Goal: Task Accomplishment & Management: Complete application form

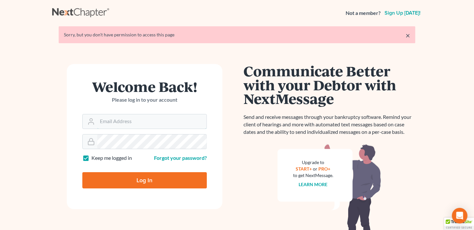
type input "[PERSON_NAME][EMAIL_ADDRESS][DOMAIN_NAME]"
click at [139, 178] on input "Log In" at bounding box center [144, 180] width 125 height 16
type input "Thinking..."
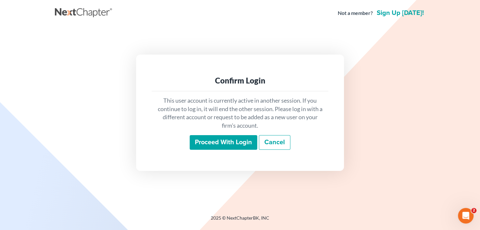
click at [210, 137] on input "Proceed with login" at bounding box center [222, 142] width 67 height 15
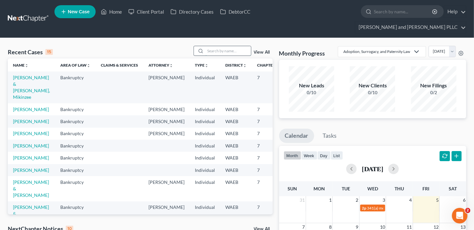
click at [238, 46] on input "search" at bounding box center [228, 50] width 45 height 9
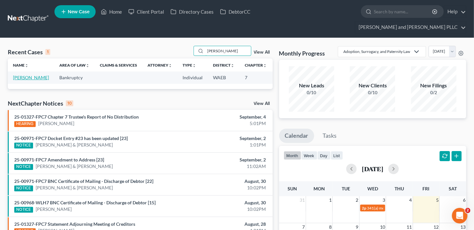
type input "[PERSON_NAME]"
click at [26, 75] on link "[PERSON_NAME]" at bounding box center [31, 78] width 36 height 6
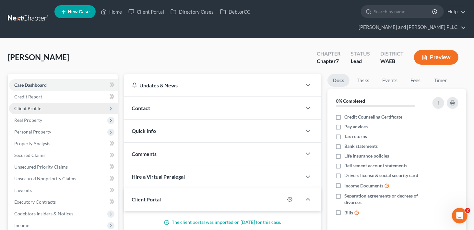
click at [17, 105] on span "Client Profile" at bounding box center [27, 108] width 27 height 6
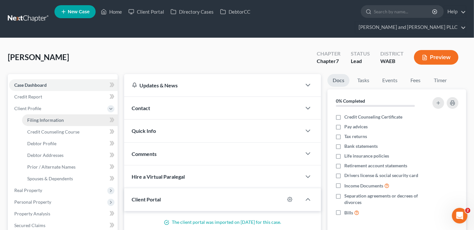
click at [31, 117] on span "Filing Information" at bounding box center [45, 120] width 37 height 6
select select "1"
select select "0"
select select "50"
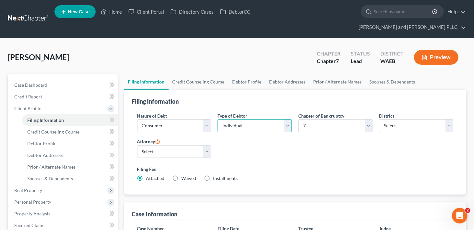
click at [290, 119] on select "Select Individual Joint" at bounding box center [255, 125] width 74 height 13
select select "1"
click at [218, 119] on select "Select Individual Joint" at bounding box center [255, 125] width 74 height 13
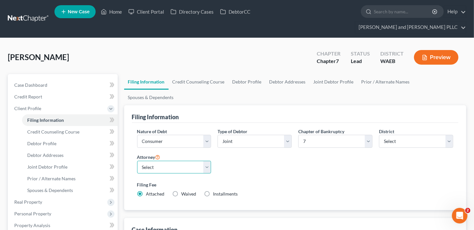
click at [208, 161] on select "Select Jonathan Edwards - WAEB Suzanne Jaderholm - WAEB" at bounding box center [174, 167] width 74 height 13
select select "1"
click at [137, 161] on select "Select Jonathan Edwards - WAEB Suzanne Jaderholm - WAEB" at bounding box center [174, 167] width 74 height 13
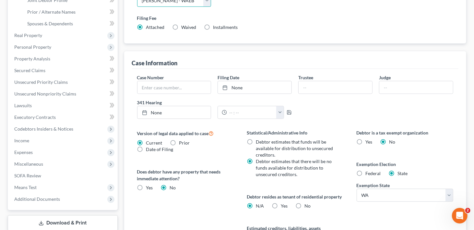
scroll to position [195, 0]
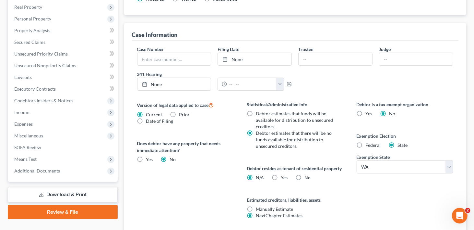
click at [305, 174] on label "No" at bounding box center [308, 177] width 6 height 6
click at [307, 174] on input "No" at bounding box center [309, 176] width 4 height 4
radio input "true"
radio input "false"
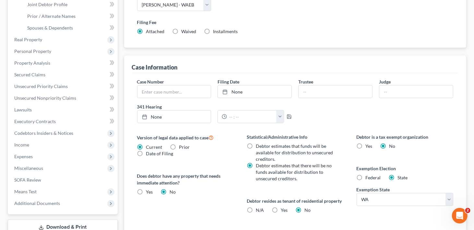
scroll to position [0, 0]
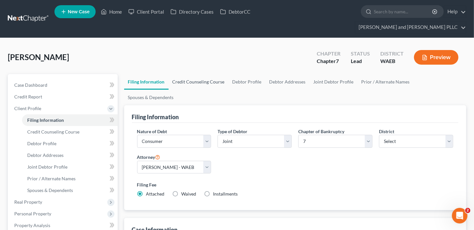
click at [207, 74] on link "Credit Counseling Course" at bounding box center [199, 82] width 60 height 16
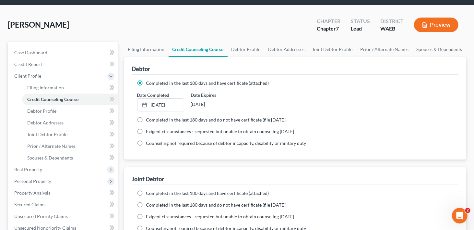
scroll to position [65, 0]
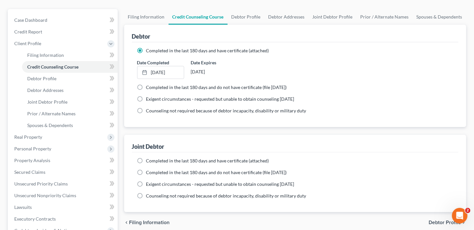
click at [146, 157] on label "Completed in the last 180 days and have certificate (attached)" at bounding box center [207, 160] width 123 height 6
click at [149, 157] on input "Completed in the last 180 days and have certificate (attached)" at bounding box center [151, 159] width 4 height 4
radio input "true"
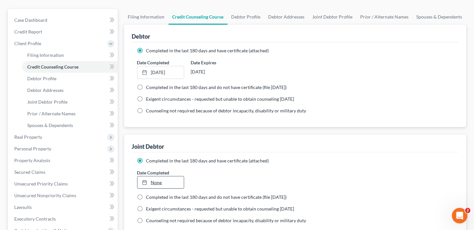
click at [153, 176] on link "None" at bounding box center [161, 182] width 47 height 12
type input "9/5/2025"
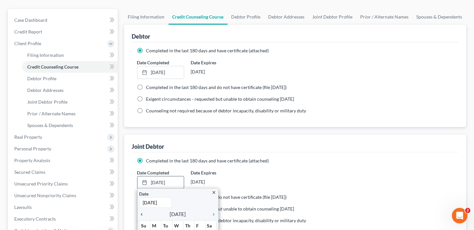
click at [143, 212] on icon "chevron_left" at bounding box center [144, 214] width 8 height 5
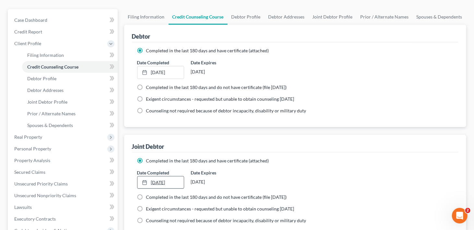
click at [142, 180] on icon at bounding box center [144, 182] width 5 height 5
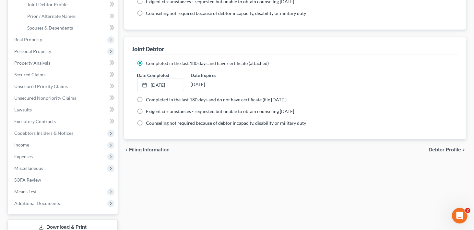
scroll to position [32, 0]
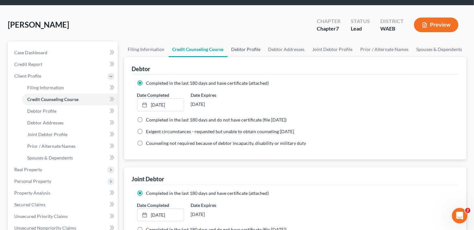
click at [242, 42] on link "Debtor Profile" at bounding box center [246, 50] width 37 height 16
select select "1"
select select "2"
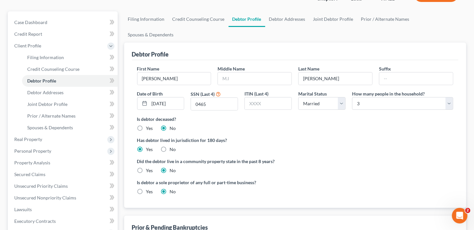
scroll to position [65, 0]
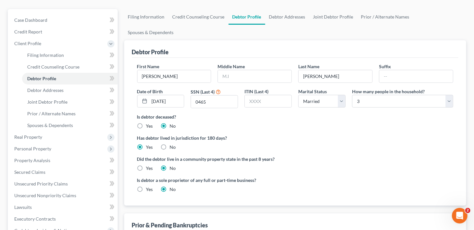
click at [146, 165] on label "Yes" at bounding box center [149, 168] width 7 height 6
click at [149, 165] on input "Yes" at bounding box center [151, 167] width 4 height 4
radio input "true"
radio input "false"
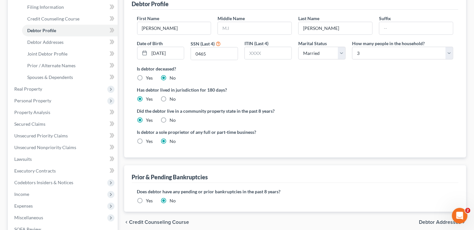
scroll to position [32, 0]
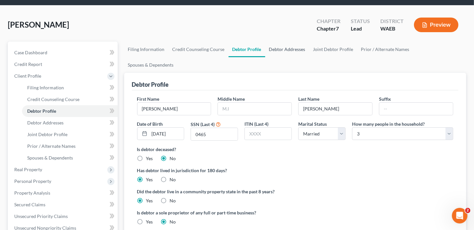
click at [280, 42] on link "Debtor Addresses" at bounding box center [287, 50] width 44 height 16
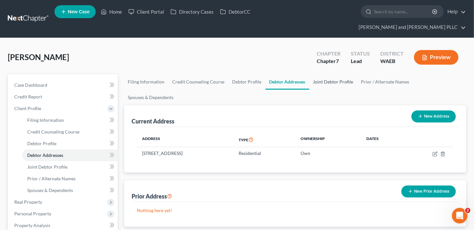
click at [334, 74] on link "Joint Debtor Profile" at bounding box center [334, 82] width 48 height 16
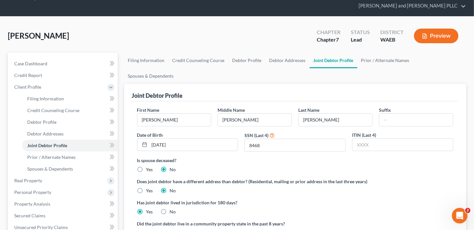
scroll to position [65, 0]
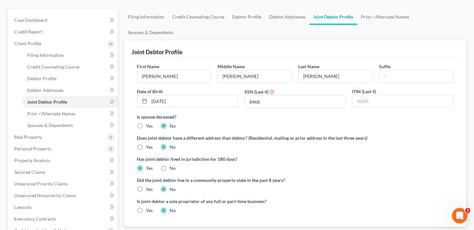
click at [146, 186] on label "Yes" at bounding box center [149, 189] width 7 height 6
click at [149, 186] on input "Yes" at bounding box center [151, 188] width 4 height 4
radio input "true"
radio input "false"
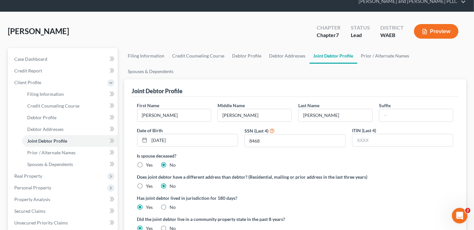
scroll to position [0, 0]
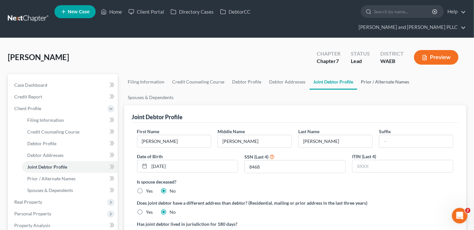
click at [369, 74] on link "Prior / Alternate Names" at bounding box center [386, 82] width 56 height 16
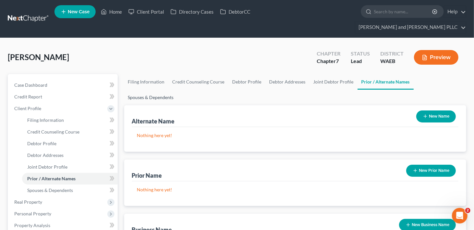
click at [178, 90] on link "Spouses & Dependents" at bounding box center [151, 98] width 54 height 16
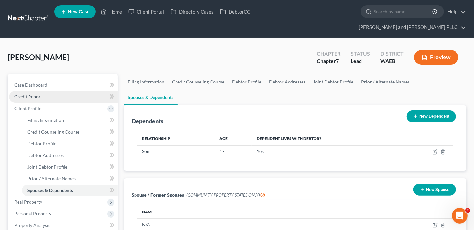
click at [26, 94] on span "Credit Report" at bounding box center [28, 97] width 28 height 6
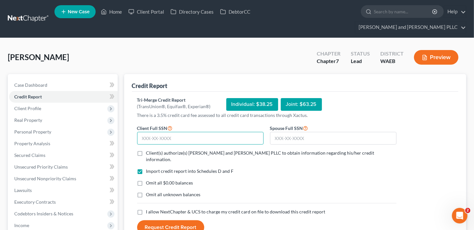
click at [160, 132] on input "text" at bounding box center [200, 138] width 127 height 13
type input "539-55-0465"
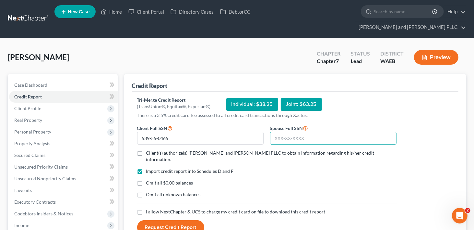
click at [279, 132] on input "text" at bounding box center [333, 138] width 127 height 13
type input "533-90-8468"
click at [146, 150] on label "Client(s) authorize(s) Earl and Edwards PLLC to obtain information regarding hi…" at bounding box center [271, 156] width 250 height 13
click at [149, 150] on input "Client(s) authorize(s) Earl and Edwards PLLC to obtain information regarding hi…" at bounding box center [151, 152] width 4 height 4
checkbox input "true"
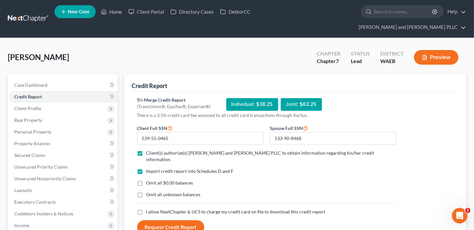
click at [146, 208] on label "I allow NextChapter & UCS to charge my credit card on file to download this cre…" at bounding box center [235, 211] width 179 height 6
click at [149, 208] on input "I allow NextChapter & UCS to charge my credit card on file to download this cre…" at bounding box center [151, 210] width 4 height 4
checkbox input "true"
click at [168, 220] on button "Request Credit Report" at bounding box center [170, 227] width 67 height 14
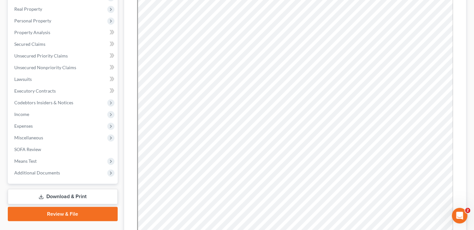
scroll to position [195, 0]
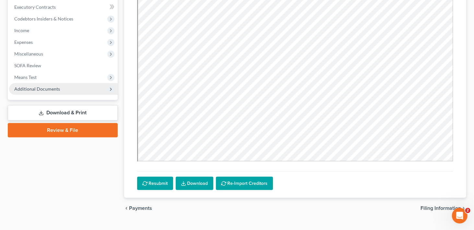
click at [27, 86] on span "Additional Documents" at bounding box center [37, 89] width 46 height 6
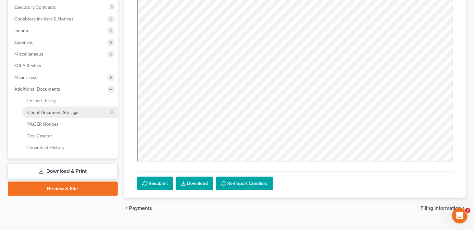
click at [44, 106] on link "Client Document Storage" at bounding box center [70, 112] width 96 height 12
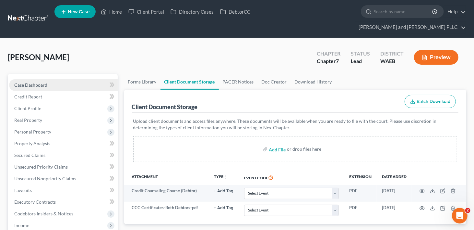
click at [31, 82] on span "Case Dashboard" at bounding box center [30, 85] width 33 height 6
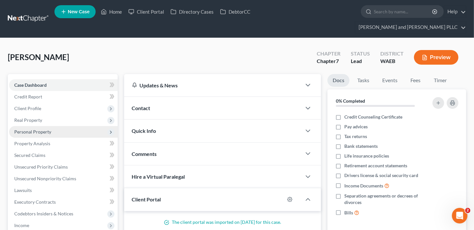
click at [39, 129] on span "Personal Property" at bounding box center [32, 132] width 37 height 6
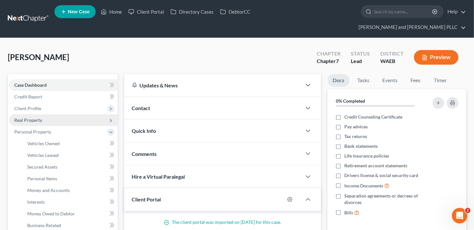
click at [37, 117] on span "Real Property" at bounding box center [28, 120] width 28 height 6
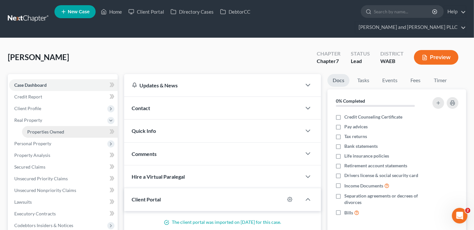
click at [37, 129] on span "Properties Owned" at bounding box center [45, 132] width 37 height 6
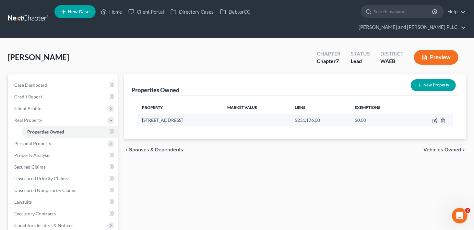
click at [435, 118] on icon "button" at bounding box center [435, 120] width 5 height 5
select select "50"
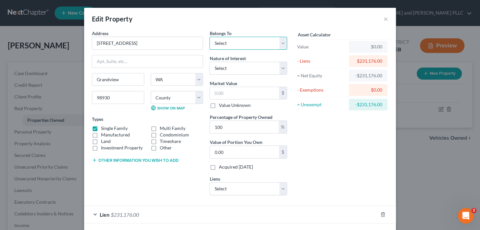
click at [280, 45] on select "Select Debtor 1 Only Debtor 2 Only Debtor 1 And Debtor 2 Only At Least One Of T…" at bounding box center [248, 43] width 78 height 13
select select "2"
click at [209, 37] on select "Select Debtor 1 Only Debtor 2 Only Debtor 1 And Debtor 2 Only At Least One Of T…" at bounding box center [248, 43] width 78 height 13
click at [258, 95] on input "text" at bounding box center [244, 93] width 69 height 12
type input "3"
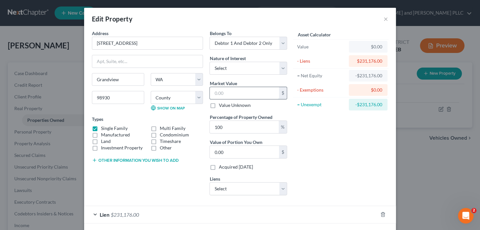
type input "3.00"
type input "32"
type input "32.00"
type input "326"
type input "326.00"
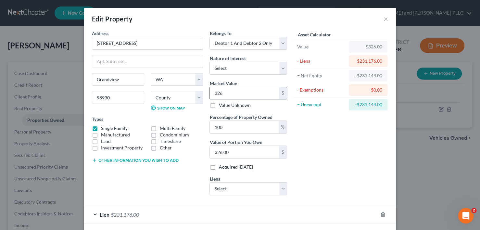
type input "3264"
type input "3,264.00"
type input "3,2640"
type input "32,640.00"
type input "32,6400"
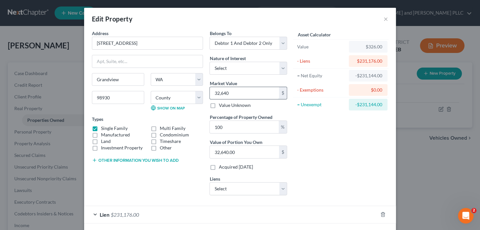
type input "326,400.00"
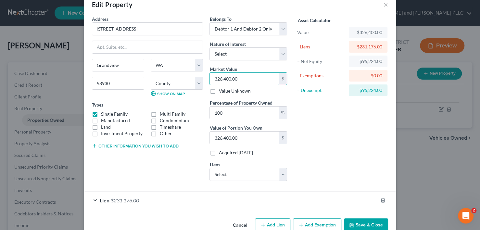
scroll to position [28, 0]
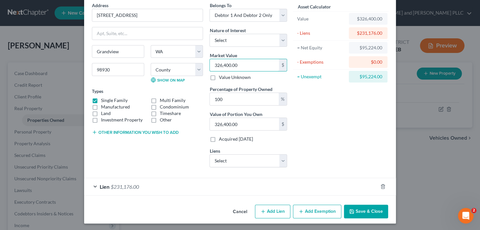
type input "326,400.00"
click at [307, 208] on button "Add Exemption" at bounding box center [317, 211] width 48 height 14
select select "2"
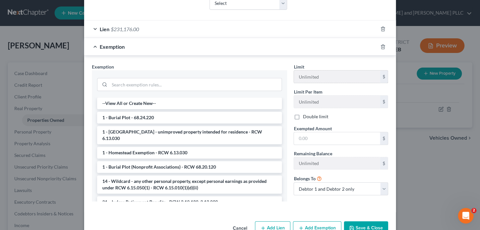
scroll to position [190, 0]
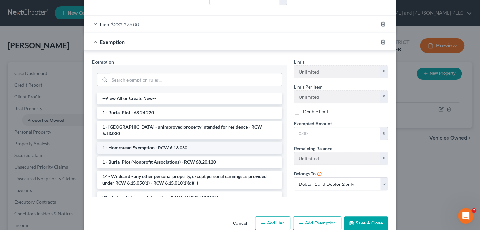
click at [142, 142] on li "1 - Homestead Exemption - RCW 6.13.030" at bounding box center [189, 148] width 185 height 12
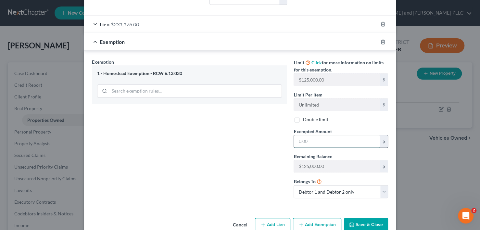
click at [360, 141] on input "text" at bounding box center [337, 141] width 86 height 12
type input "95,129"
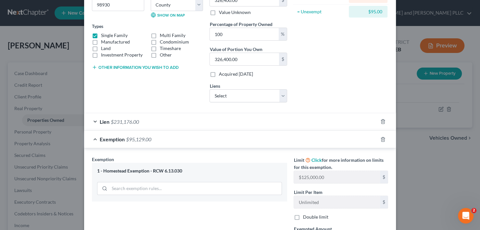
scroll to position [158, 0]
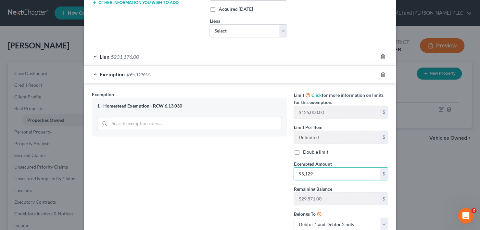
drag, startPoint x: 308, startPoint y: 172, endPoint x: 285, endPoint y: 171, distance: 23.7
click at [284, 171] on div "Exemption Set must be selected for CA. Exemption * 1 - Homestead Exemption - RC…" at bounding box center [240, 163] width 302 height 145
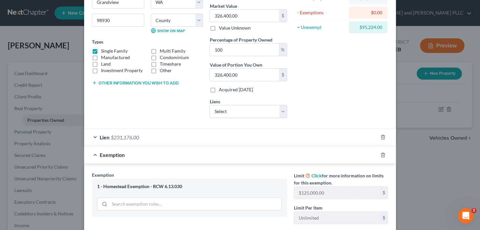
scroll to position [162, 0]
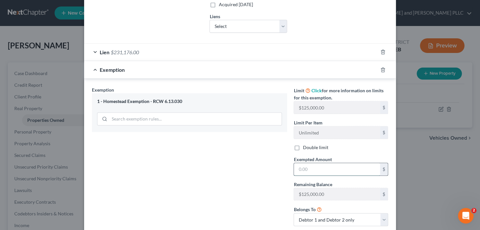
click at [308, 170] on input "text" at bounding box center [337, 169] width 86 height 12
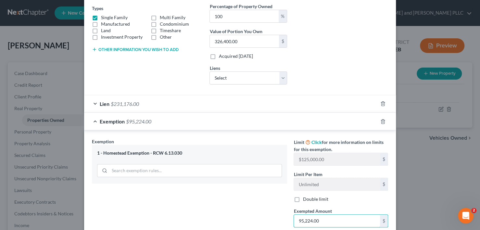
scroll to position [195, 0]
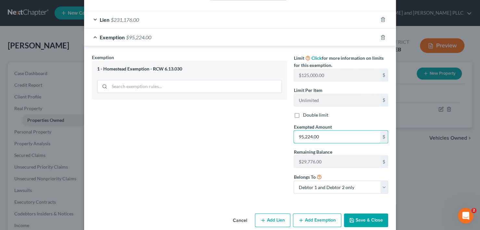
type input "95,224.00"
click at [376, 223] on button "Save & Close" at bounding box center [366, 220] width 44 height 14
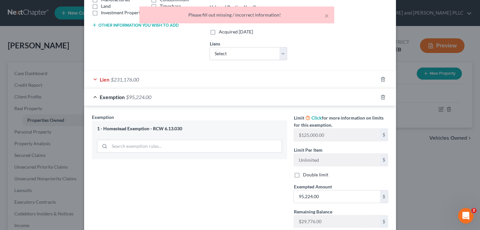
scroll to position [65, 0]
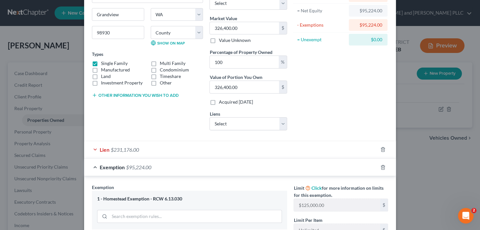
click at [91, 147] on div "Lien $231,176.00" at bounding box center [230, 149] width 293 height 17
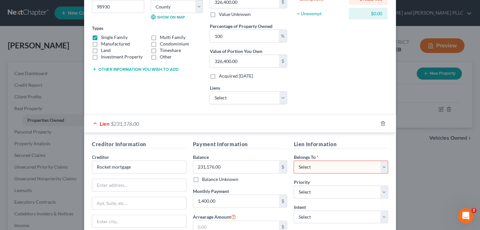
scroll to position [130, 0]
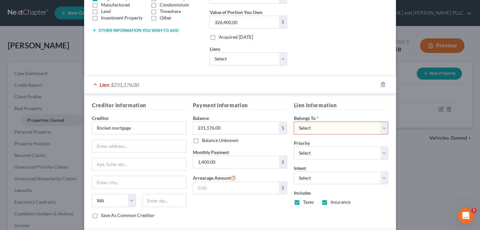
click at [331, 126] on select "Select Debtor 1 Only Debtor 2 Only Debtor 1 And Debtor 2 Only At Least One Of T…" at bounding box center [340, 127] width 94 height 13
select select "2"
click at [293, 121] on select "Select Debtor 1 Only Debtor 2 Only Debtor 1 And Debtor 2 Only At Least One Of T…" at bounding box center [340, 127] width 94 height 13
drag, startPoint x: 117, startPoint y: 144, endPoint x: 121, endPoint y: 143, distance: 4.3
click at [118, 144] on input "text" at bounding box center [139, 146] width 94 height 12
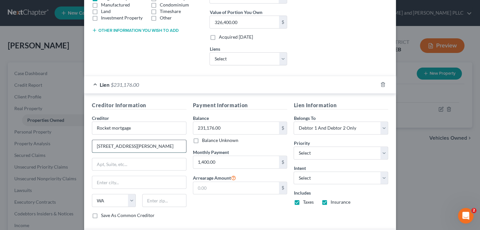
type input "1050 Woodward Ave."
type input "Detroit"
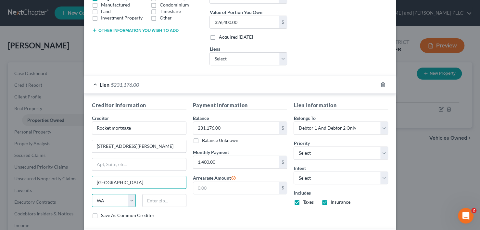
click at [102, 199] on select "State AL AK AR AZ CA CO CT DE DC FL GA GU HI ID IL IN IA KS KY LA ME MD MA MI M…" at bounding box center [114, 200] width 44 height 13
select select "23"
click at [92, 194] on select "State AL AK AR AZ CA CO CT DE DC FL GA GU HI ID IL IN IA KS KY LA ME MD MA MI M…" at bounding box center [114, 200] width 44 height 13
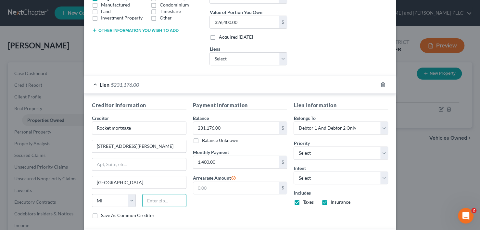
click at [164, 201] on input "text" at bounding box center [164, 200] width 44 height 13
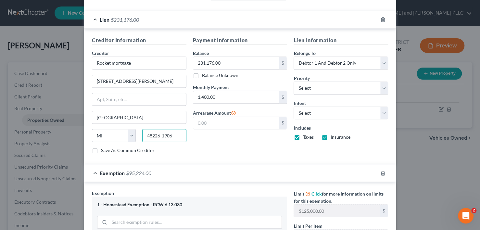
scroll to position [337, 0]
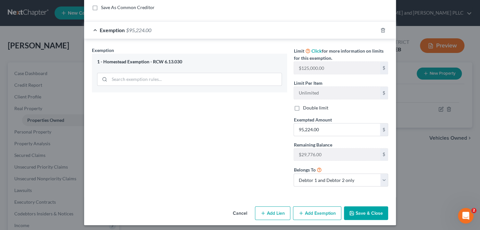
type input "48226-1906"
click at [367, 213] on button "Save & Close" at bounding box center [366, 213] width 44 height 14
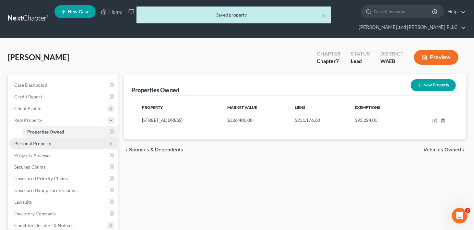
click at [48, 138] on span "Personal Property" at bounding box center [63, 144] width 109 height 12
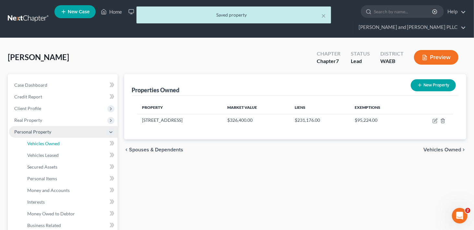
click at [48, 138] on link "Vehicles Owned" at bounding box center [70, 144] width 96 height 12
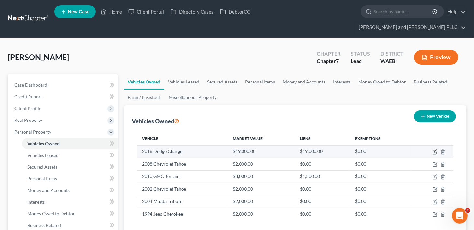
click at [435, 149] on icon "button" at bounding box center [435, 151] width 5 height 5
select select "0"
select select "10"
select select "0"
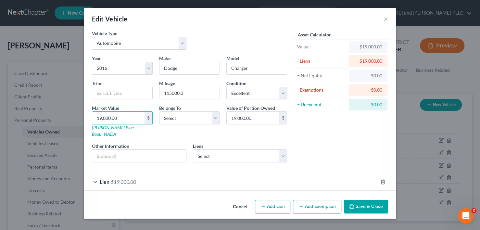
type input "2"
type input "2.00"
type input "20"
type input "20.00"
type input "208"
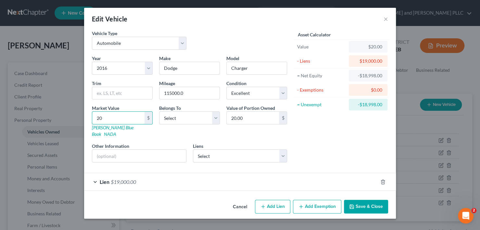
type input "208.00"
type input "2089"
type input "2,089.00"
type input "2,0894"
type input "20,894.00"
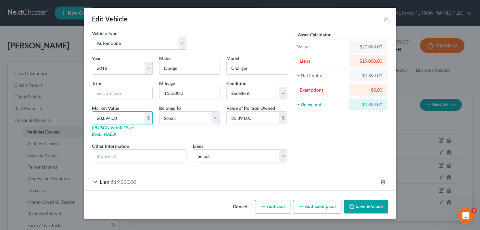
type input "20,894.00"
click at [307, 123] on div "Asset Calculator Value $20,894.00 - Liens $19,000.00 = Net Equity $1,894.00 - E…" at bounding box center [340, 99] width 101 height 138
click at [218, 120] on select "Select Debtor 1 Only Debtor 2 Only Debtor 1 And Debtor 2 Only At Least One Of T…" at bounding box center [189, 117] width 61 height 13
select select "2"
click at [159, 111] on select "Select Debtor 1 Only Debtor 2 Only Debtor 1 And Debtor 2 Only At Least One Of T…" at bounding box center [189, 117] width 61 height 13
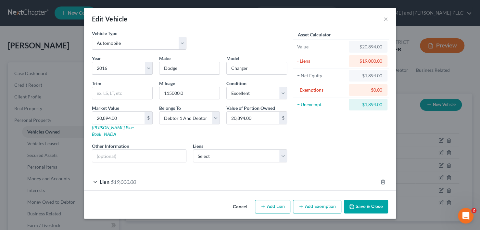
click at [101, 178] on span "Lien" at bounding box center [105, 181] width 10 height 6
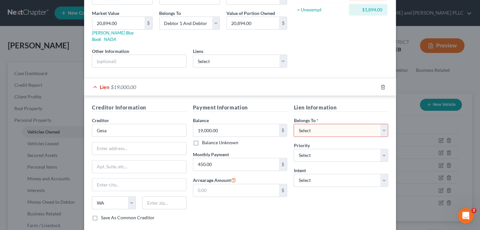
scroll to position [97, 0]
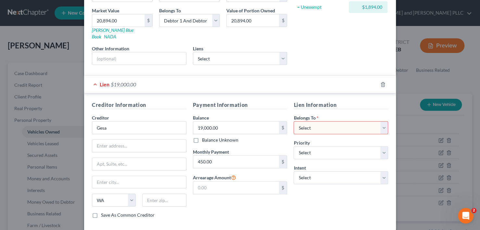
click at [310, 123] on select "Select Debtor 1 Only Debtor 2 Only Debtor 1 And Debtor 2 Only At Least One Of T…" at bounding box center [340, 127] width 94 height 13
select select "2"
click at [293, 121] on select "Select Debtor 1 Only Debtor 2 Only Debtor 1 And Debtor 2 Only At Least One Of T…" at bounding box center [340, 127] width 94 height 13
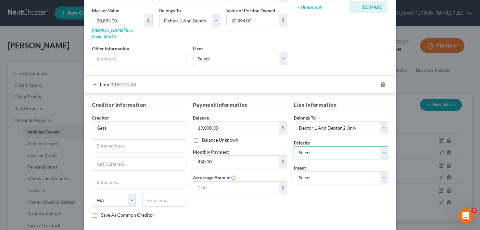
click at [310, 149] on select "Select 1st 2nd 3rd 4th 5th 6th 7th 8th 9th 10th 11th 12th 13th 14th 15th 16th 1…" at bounding box center [340, 152] width 94 height 13
click at [310, 164] on div "Intent Select Surrender Redeem Reaffirm Avoid Other" at bounding box center [340, 174] width 94 height 20
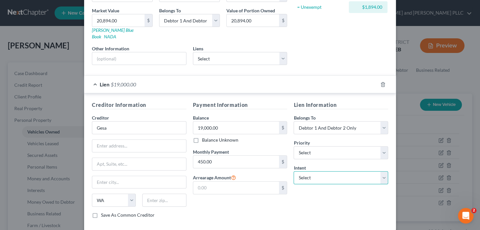
click at [381, 171] on select "Select Surrender Redeem Reaffirm Avoid Other" at bounding box center [340, 177] width 94 height 13
select select "2"
click at [293, 171] on select "Select Surrender Redeem Reaffirm Avoid Other" at bounding box center [340, 177] width 94 height 13
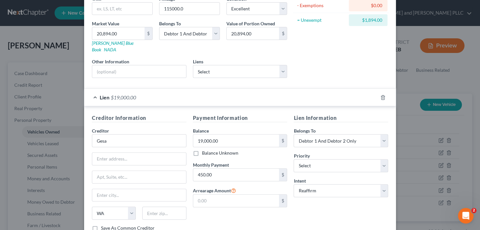
scroll to position [123, 0]
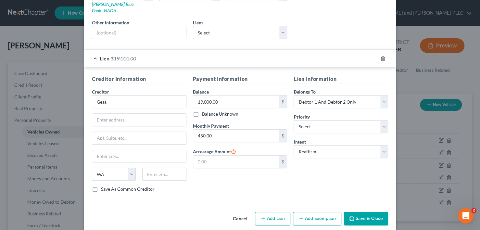
click at [305, 212] on button "Add Exemption" at bounding box center [317, 219] width 48 height 14
select select "2"
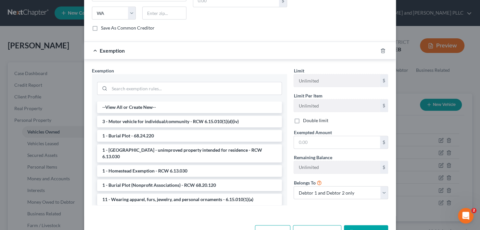
scroll to position [286, 0]
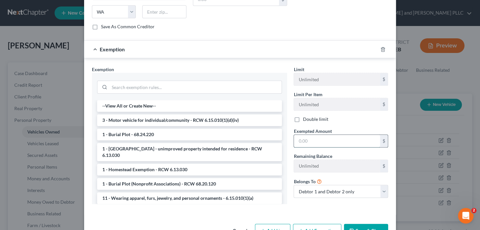
click at [311, 135] on input "text" at bounding box center [337, 141] width 86 height 12
type input "1,894.00"
click at [201, 114] on li "3 - Motor vehicle for individual/community - RCW 6.15.010(1)(d)(iv)" at bounding box center [189, 120] width 185 height 12
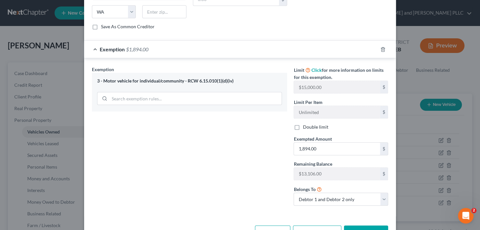
click at [363, 225] on button "Save & Close" at bounding box center [366, 232] width 44 height 14
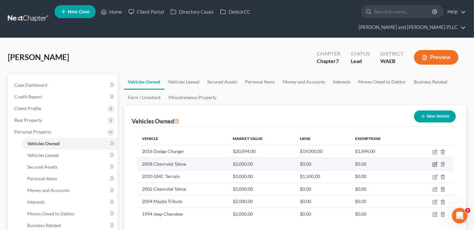
click at [436, 162] on icon "button" at bounding box center [435, 163] width 3 height 3
select select "0"
select select "18"
select select "0"
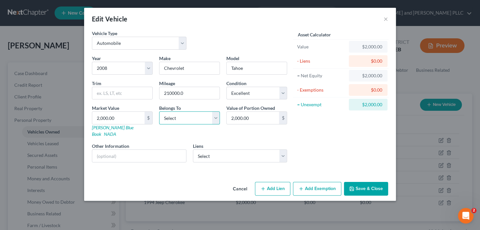
click at [214, 121] on select "Select Debtor 1 Only Debtor 2 Only Debtor 1 And Debtor 2 Only At Least One Of T…" at bounding box center [189, 117] width 61 height 13
select select "2"
click at [159, 111] on select "Select Debtor 1 Only Debtor 2 Only Debtor 1 And Debtor 2 Only At Least One Of T…" at bounding box center [189, 117] width 61 height 13
click at [116, 118] on input "2,000.00" at bounding box center [118, 118] width 52 height 12
type input "4"
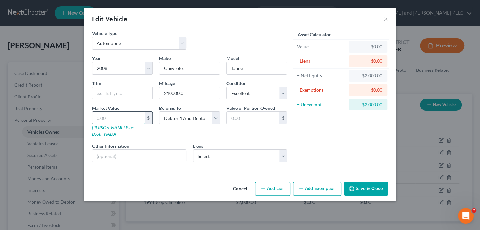
type input "4.00"
type input "45"
type input "45.00"
type input "457"
type input "457.00"
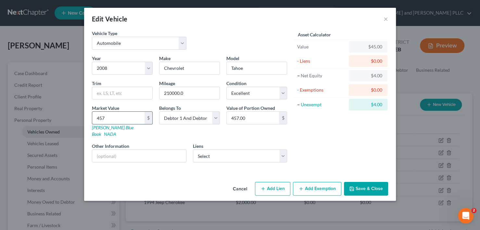
type input "4579"
type input "4,579.00"
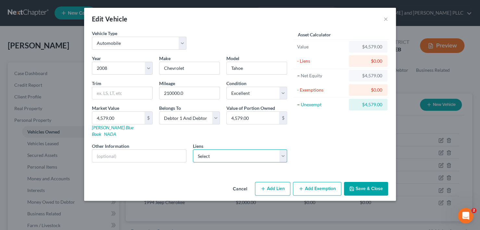
click at [282, 150] on select "Select Rocket Mortgage - $212,713.00 Discover Hl - $48,695.00 Gesa Cu - $18,620…" at bounding box center [240, 155] width 94 height 13
click at [313, 182] on button "Add Exemption" at bounding box center [317, 189] width 48 height 14
select select "2"
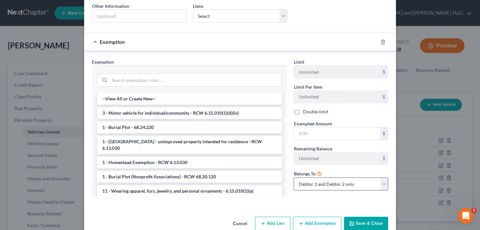
scroll to position [145, 0]
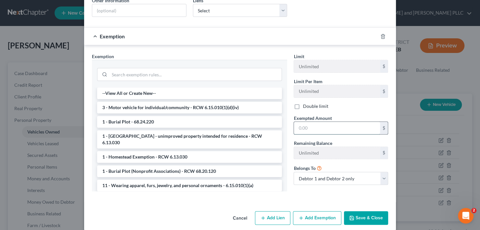
click at [329, 122] on input "text" at bounding box center [337, 128] width 86 height 12
type input "4,579.00"
drag, startPoint x: 118, startPoint y: 99, endPoint x: 124, endPoint y: 100, distance: 6.2
click at [118, 102] on li "3 - Motor vehicle for individual/community - RCW 6.15.010(1)(d)(iv)" at bounding box center [189, 108] width 185 height 12
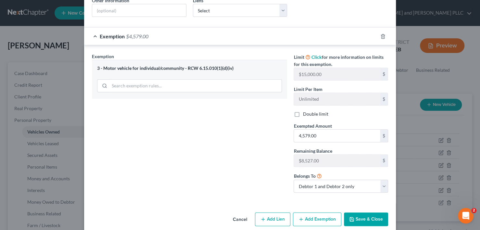
click at [369, 212] on button "Save & Close" at bounding box center [366, 219] width 44 height 14
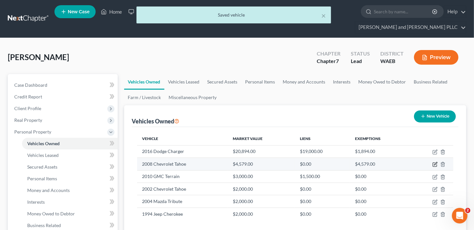
click at [436, 162] on icon "button" at bounding box center [435, 164] width 5 height 5
select select "0"
select select "18"
select select "0"
select select "2"
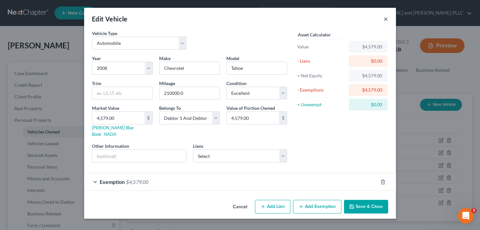
click at [384, 18] on button "×" at bounding box center [385, 19] width 5 height 8
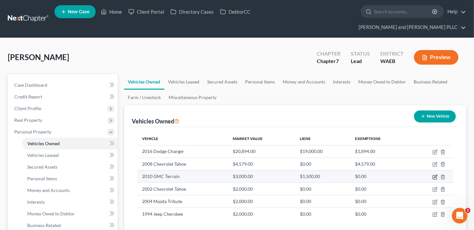
click at [435, 174] on icon "button" at bounding box center [435, 176] width 5 height 5
select select "0"
select select "16"
select select "0"
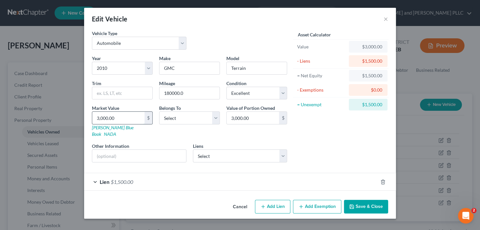
click at [117, 117] on input "3,000.00" at bounding box center [118, 118] width 52 height 12
type input "3"
type input "3.00"
type input "36"
type input "36.00"
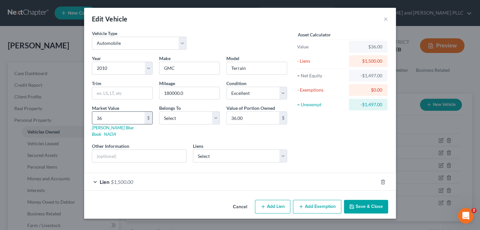
type input "367"
type input "367.00"
type input "3670"
type input "3,670.00"
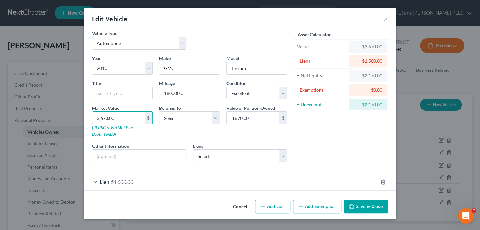
click at [120, 178] on span "$1,500.00" at bounding box center [122, 181] width 22 height 6
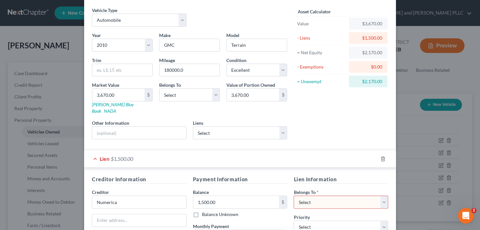
scroll to position [65, 0]
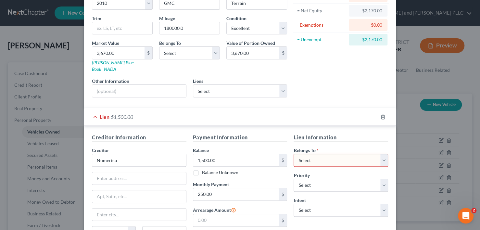
click at [324, 153] on select "Select Debtor 1 Only Debtor 2 Only Debtor 1 And Debtor 2 Only At Least One Of T…" at bounding box center [340, 159] width 94 height 13
select select "2"
click at [293, 153] on select "Select Debtor 1 Only Debtor 2 Only Debtor 1 And Debtor 2 Only At Least One Of T…" at bounding box center [340, 159] width 94 height 13
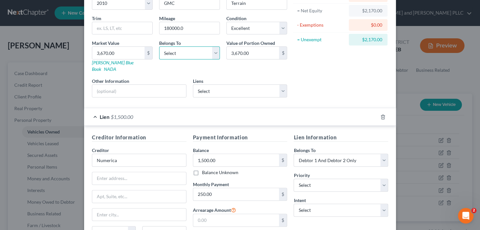
click at [214, 52] on select "Select Debtor 1 Only Debtor 2 Only Debtor 1 And Debtor 2 Only At Least One Of T…" at bounding box center [189, 52] width 61 height 13
select select "2"
click at [159, 46] on select "Select Debtor 1 Only Debtor 2 Only Debtor 1 And Debtor 2 Only At Least One Of T…" at bounding box center [189, 52] width 61 height 13
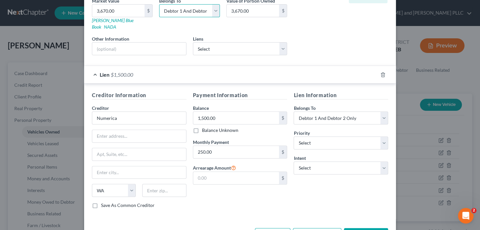
scroll to position [123, 0]
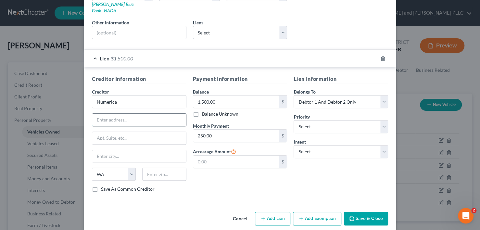
click at [132, 115] on input "text" at bounding box center [139, 120] width 94 height 12
type input "PO Box 4000"
drag, startPoint x: 117, startPoint y: 148, endPoint x: 122, endPoint y: 148, distance: 5.2
click at [117, 150] on input "text" at bounding box center [139, 156] width 94 height 12
type input "Spokane Valley"
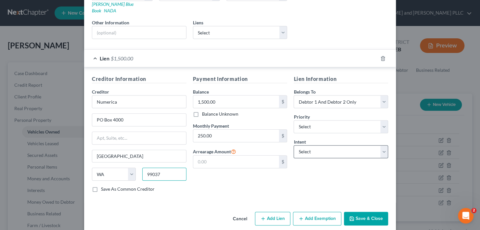
type input "99037"
click at [379, 146] on select "Select Surrender Redeem Reaffirm Avoid Other" at bounding box center [340, 151] width 94 height 13
type input "Veradale"
select select "2"
click at [293, 145] on select "Select Surrender Redeem Reaffirm Avoid Other" at bounding box center [340, 151] width 94 height 13
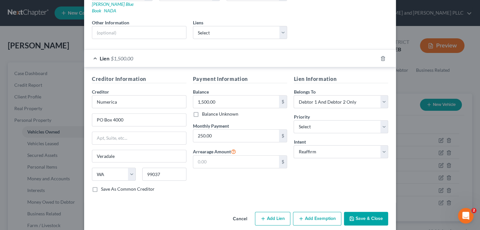
click at [312, 212] on button "Add Exemption" at bounding box center [317, 219] width 48 height 14
select select "2"
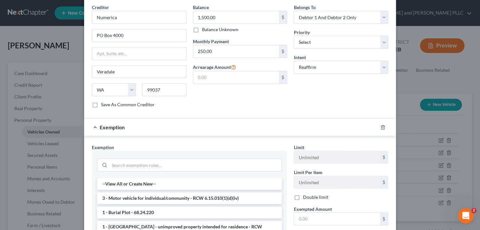
scroll to position [297, 0]
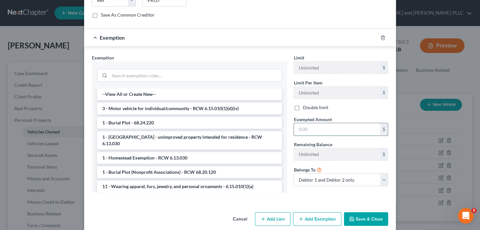
click at [320, 123] on input "text" at bounding box center [337, 129] width 86 height 12
type input "2,170"
click at [124, 103] on li "3 - Motor vehicle for individual/community - RCW 6.15.010(1)(d)(iv)" at bounding box center [189, 109] width 185 height 12
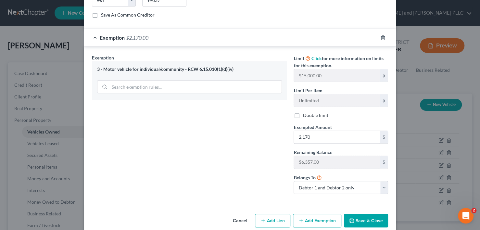
click at [362, 213] on button "Save & Close" at bounding box center [366, 220] width 44 height 14
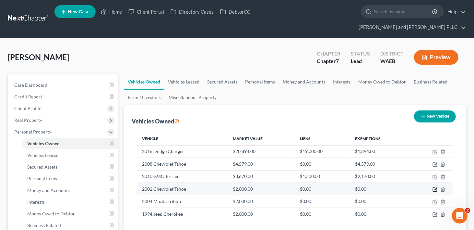
click at [436, 187] on icon "button" at bounding box center [435, 188] width 3 height 3
select select "0"
select select "24"
select select "0"
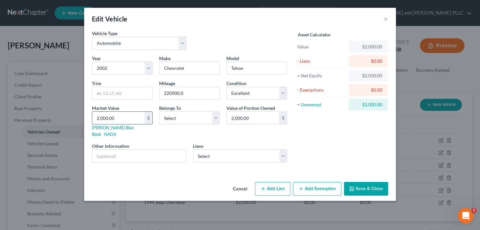
click at [125, 117] on input "2,000.00" at bounding box center [118, 118] width 52 height 12
type input "3"
type input "3.00"
type input "32"
type input "32.00"
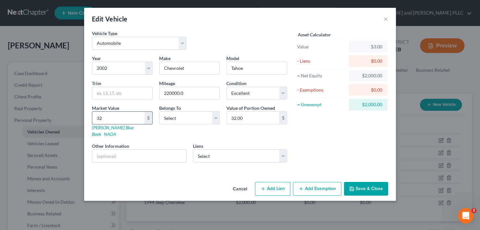
type input "323"
type input "323.00"
type input "3237"
type input "3,237.00"
type input "3,237"
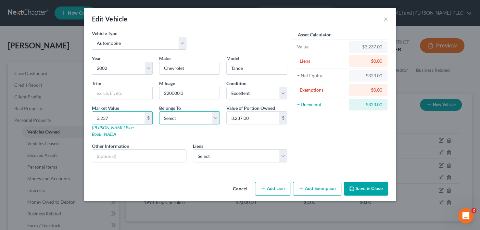
click at [180, 117] on select "Select Debtor 1 Only Debtor 2 Only Debtor 1 And Debtor 2 Only At Least One Of T…" at bounding box center [189, 117] width 61 height 13
select select "2"
click at [159, 111] on select "Select Debtor 1 Only Debtor 2 Only Debtor 1 And Debtor 2 Only At Least One Of T…" at bounding box center [189, 117] width 61 height 13
click at [322, 182] on button "Add Exemption" at bounding box center [317, 189] width 48 height 14
select select "2"
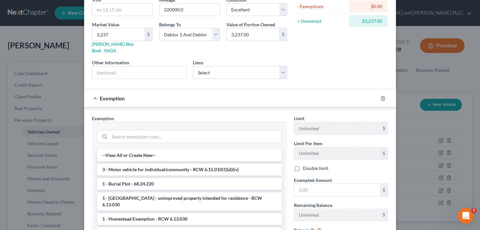
scroll to position [145, 0]
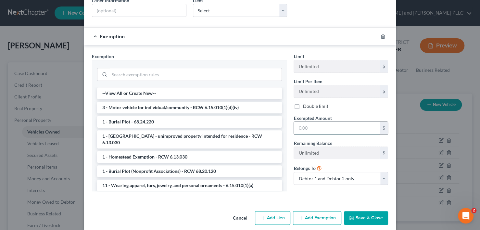
click at [320, 122] on input "text" at bounding box center [337, 128] width 86 height 12
type input "3,237"
click at [130, 102] on li "3 - Motor vehicle for individual/community - RCW 6.15.010(1)(d)(iv)" at bounding box center [189, 108] width 185 height 12
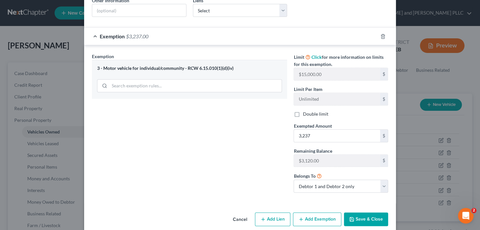
click at [371, 213] on button "Save & Close" at bounding box center [366, 219] width 44 height 14
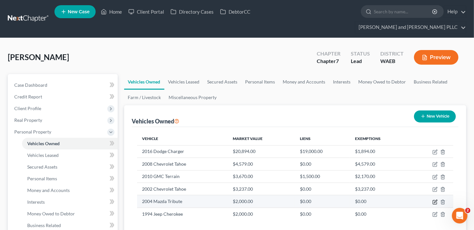
click at [436, 200] on icon "button" at bounding box center [435, 201] width 3 height 3
select select "0"
select select "22"
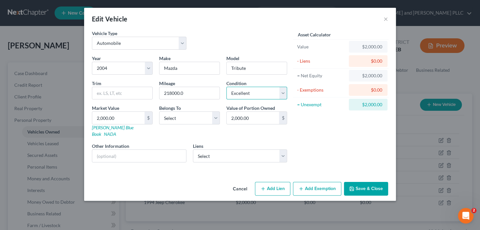
click at [282, 92] on select "Select Excellent Very Good Good Fair Poor" at bounding box center [256, 93] width 61 height 13
select select "3"
click at [226, 87] on select "Select Excellent Very Good Good Fair Poor" at bounding box center [256, 93] width 61 height 13
click at [121, 119] on input "2,000.00" at bounding box center [118, 118] width 52 height 12
type input "1"
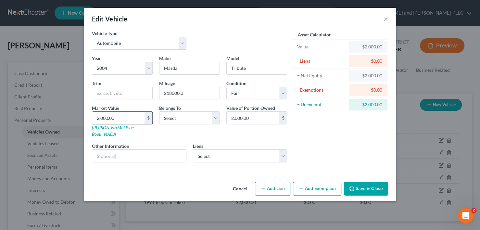
type input "1.00"
type input "16"
type input "16.00"
type input "168"
type input "168.00"
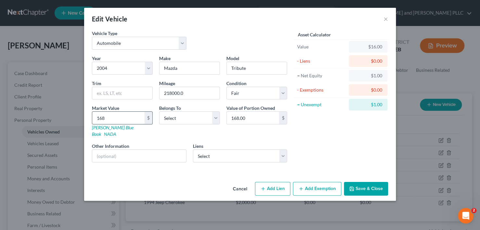
type input "1681"
type input "1,681.00"
click at [338, 182] on button "Add Exemption" at bounding box center [317, 189] width 48 height 14
select select "2"
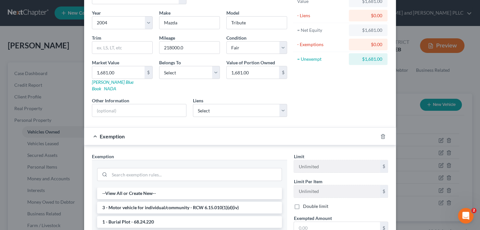
scroll to position [130, 0]
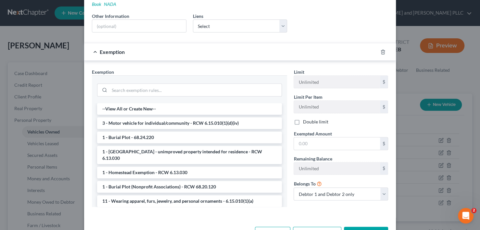
click at [320, 131] on span "Exempted Amount" at bounding box center [312, 134] width 38 height 6
click at [325, 137] on input "text" at bounding box center [337, 143] width 86 height 12
type input "1,681.00"
click at [220, 117] on li "3 - Motor vehicle for individual/community - RCW 6.15.010(1)(d)(iv)" at bounding box center [189, 123] width 185 height 12
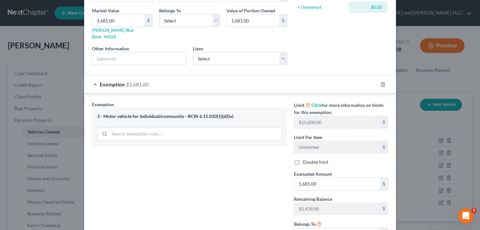
scroll to position [146, 0]
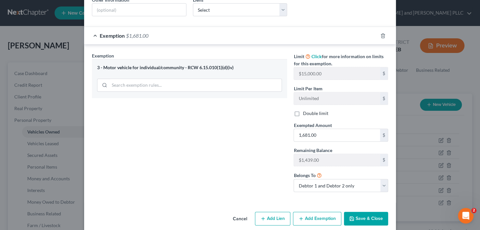
click at [360, 212] on button "Save & Close" at bounding box center [366, 219] width 44 height 14
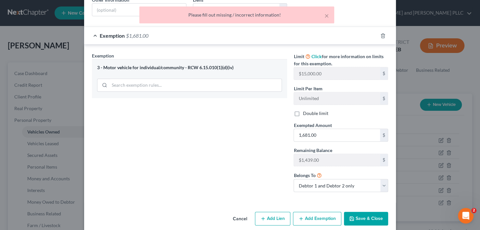
scroll to position [16, 0]
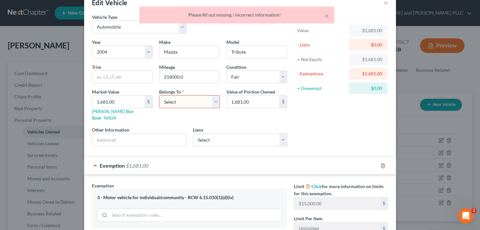
click at [200, 103] on select "Select Debtor 1 Only Debtor 2 Only Debtor 1 And Debtor 2 Only At Least One Of T…" at bounding box center [189, 101] width 61 height 13
select select "2"
click at [159, 95] on select "Select Debtor 1 Only Debtor 2 Only Debtor 1 And Debtor 2 Only At Least One Of T…" at bounding box center [189, 101] width 61 height 13
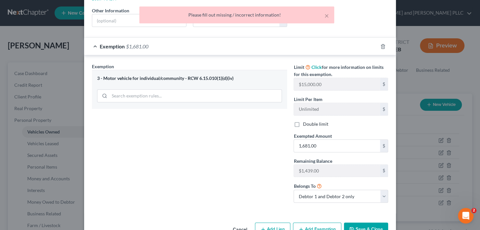
scroll to position [146, 0]
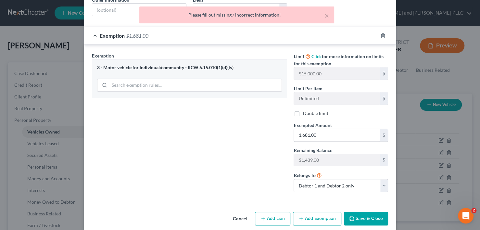
click at [371, 212] on button "Save & Close" at bounding box center [366, 219] width 44 height 14
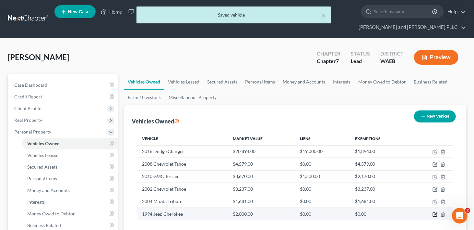
click at [434, 212] on icon "button" at bounding box center [435, 214] width 5 height 5
select select "0"
select select "32"
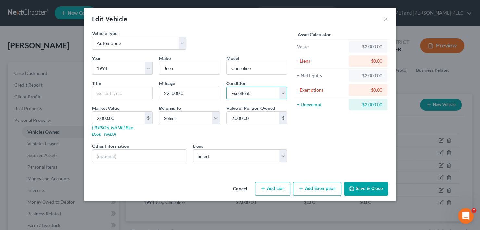
click at [283, 94] on select "Select Excellent Very Good Good Fair Poor" at bounding box center [256, 93] width 61 height 13
select select "3"
click at [226, 87] on select "Select Excellent Very Good Good Fair Poor" at bounding box center [256, 93] width 61 height 13
click at [123, 116] on input "2,000.00" at bounding box center [118, 118] width 52 height 12
type input "1"
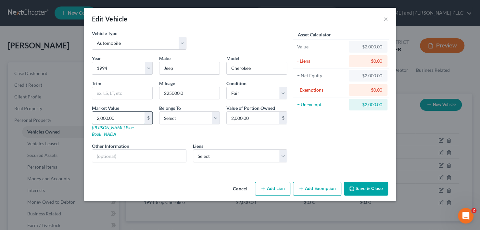
type input "1.00"
type input "12"
type input "12.00"
type input "121"
type input "121.00"
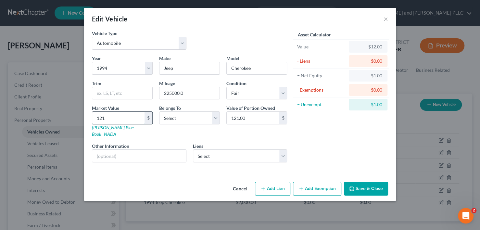
type input "1213"
type input "1,213.00"
click at [317, 182] on button "Add Exemption" at bounding box center [317, 189] width 48 height 14
select select "2"
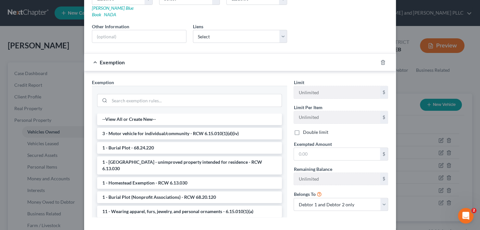
scroll to position [130, 0]
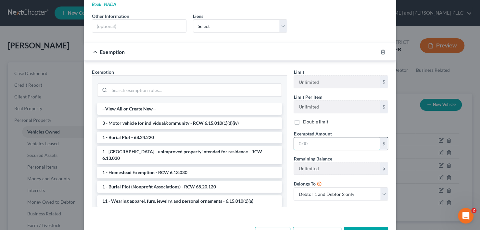
click at [316, 138] on input "text" at bounding box center [337, 143] width 86 height 12
type input "1,213"
click at [186, 117] on li "3 - Motor vehicle for individual/community - RCW 6.15.010(1)(d)(iv)" at bounding box center [189, 123] width 185 height 12
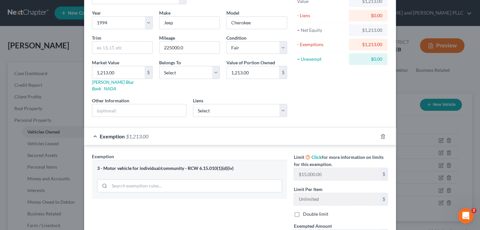
scroll to position [32, 0]
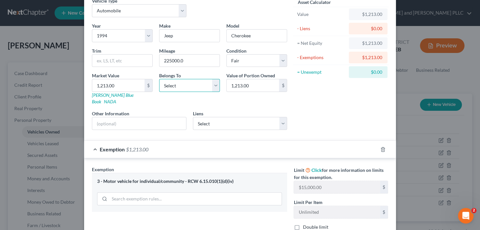
click at [173, 86] on select "Select Debtor 1 Only Debtor 2 Only Debtor 1 And Debtor 2 Only At Least One Of T…" at bounding box center [189, 85] width 61 height 13
select select "2"
click at [159, 79] on select "Select Debtor 1 Only Debtor 2 Only Debtor 1 And Debtor 2 Only At Least One Of T…" at bounding box center [189, 85] width 61 height 13
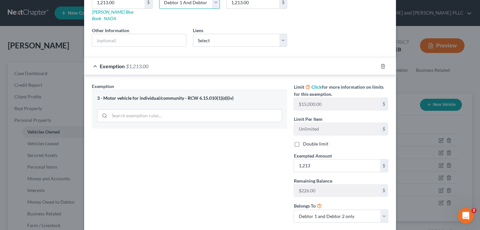
scroll to position [146, 0]
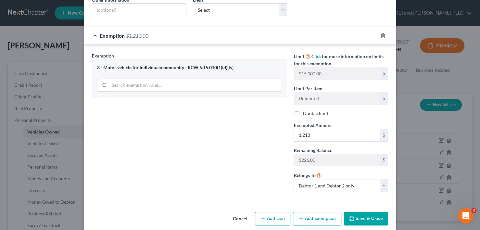
click at [364, 212] on button "Save & Close" at bounding box center [366, 219] width 44 height 14
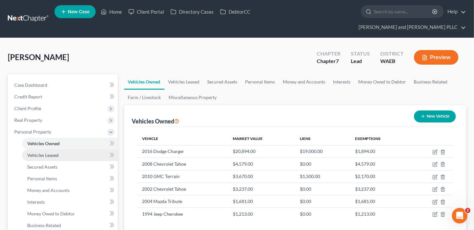
click at [31, 152] on span "Vehicles Leased" at bounding box center [42, 155] width 31 height 6
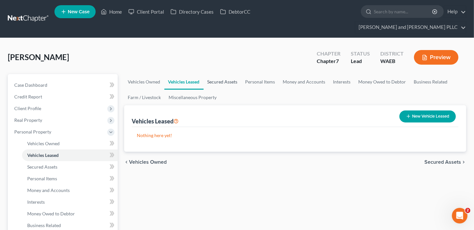
click at [218, 74] on link "Secured Assets" at bounding box center [223, 82] width 38 height 16
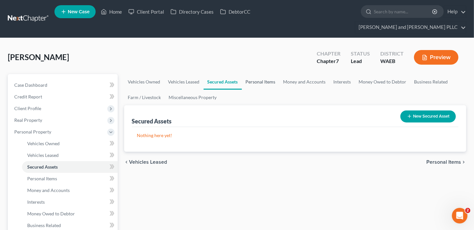
click at [251, 74] on link "Personal Items" at bounding box center [261, 82] width 38 height 16
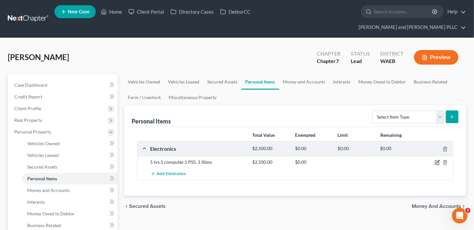
click at [438, 161] on icon "button" at bounding box center [437, 163] width 4 height 4
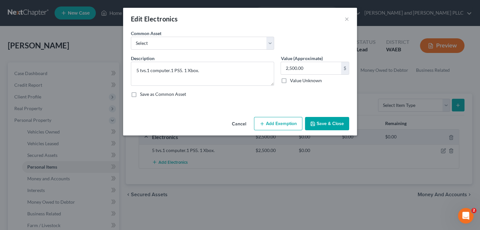
click at [270, 121] on button "Add Exemption" at bounding box center [278, 124] width 48 height 14
select select "2"
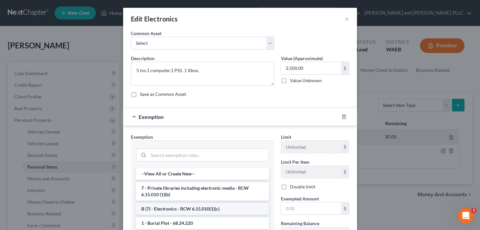
click at [208, 206] on li "B (7) - Electronics - RCW 6.15.010(1)(c)" at bounding box center [202, 209] width 133 height 12
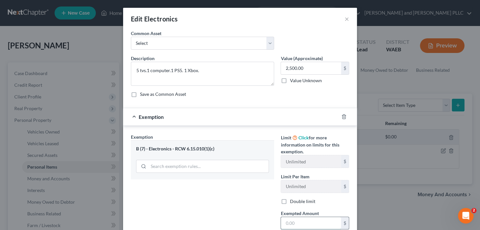
drag, startPoint x: 299, startPoint y: 223, endPoint x: 303, endPoint y: 222, distance: 3.4
click at [300, 222] on input "text" at bounding box center [311, 223] width 60 height 12
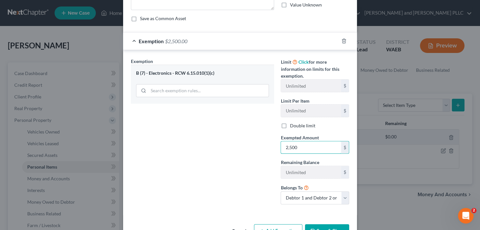
scroll to position [95, 0]
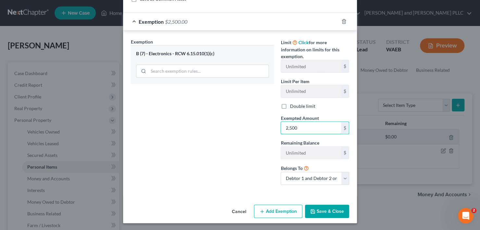
type input "2,500"
click at [323, 202] on div "Cancel Add Exemption Save & Close" at bounding box center [240, 212] width 234 height 21
click at [322, 209] on button "Save & Close" at bounding box center [327, 211] width 44 height 14
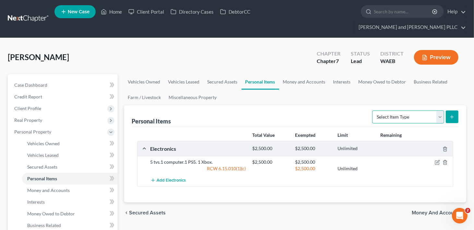
click at [442, 110] on select "Select Item Type Clothing Collectibles Of Value Electronics Firearms Household …" at bounding box center [408, 116] width 72 height 13
select select "clothing"
click at [373, 110] on select "Select Item Type Clothing Collectibles Of Value Electronics Firearms Household …" at bounding box center [408, 116] width 72 height 13
click at [451, 114] on icon "submit" at bounding box center [452, 116] width 5 height 5
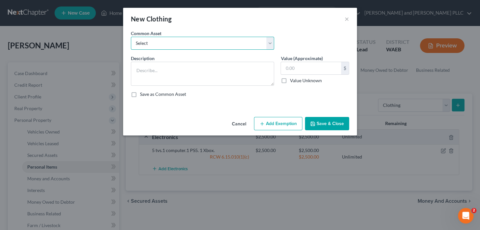
click at [271, 43] on select "Select Clothes, Shoes Clothes, Shoes Everyday clothing including shirts, pants,…" at bounding box center [202, 43] width 143 height 13
select select "2"
click at [131, 37] on select "Select Clothes, Shoes Clothes, Shoes Everyday clothing including shirts, pants,…" at bounding box center [202, 43] width 143 height 13
type textarea "Everyday clothing including shirts, pants, shorts, dresses and shoes"
type input "500.00"
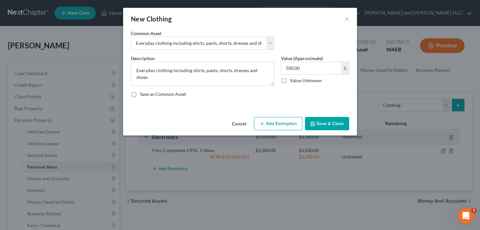
click at [286, 122] on button "Add Exemption" at bounding box center [278, 124] width 48 height 14
select select "2"
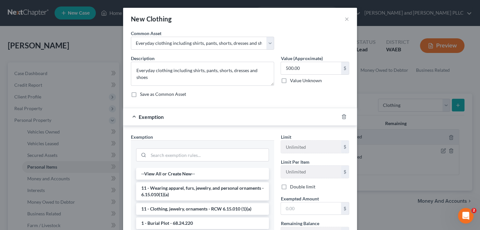
click at [193, 188] on li "11 - Wearing apparel, furs, jewelry, and personal ornaments - 6.15.010(1)(a)" at bounding box center [202, 191] width 133 height 18
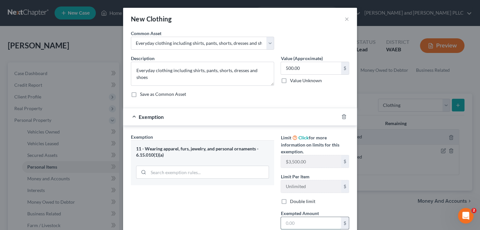
click at [298, 220] on input "text" at bounding box center [311, 223] width 60 height 12
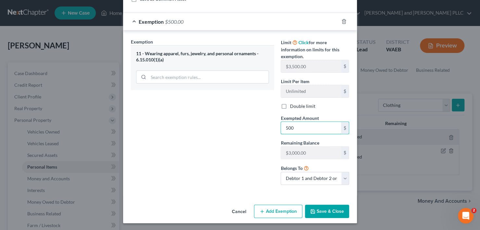
type input "500"
click at [246, 183] on div "Exemption Set must be selected for CA. Exemption * 11 - Wearing apparel, furs, …" at bounding box center [203, 114] width 150 height 152
click at [330, 212] on button "Save & Close" at bounding box center [327, 211] width 44 height 14
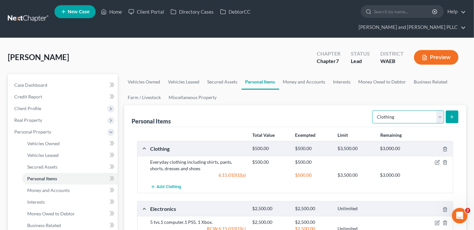
click at [439, 110] on select "Select Item Type Clothing Collectibles Of Value Electronics Firearms Household …" at bounding box center [408, 116] width 72 height 13
select select "household_goods"
click at [373, 110] on select "Select Item Type Clothing Collectibles Of Value Electronics Firearms Household …" at bounding box center [408, 116] width 72 height 13
click at [453, 114] on icon "submit" at bounding box center [452, 116] width 5 height 5
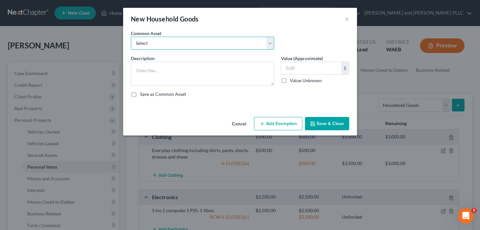
click at [271, 43] on select "Select Mattress, bedding, linens, couch, kitchenware, appliances and misc home …" at bounding box center [202, 43] width 143 height 13
select select "1"
click at [131, 37] on select "Select Mattress, bedding, linens, couch, kitchenware, appliances and misc home …" at bounding box center [202, 43] width 143 height 13
type textarea "Bedroom and living room furniture and decor, dishes, kitchen utensils, bedding,…"
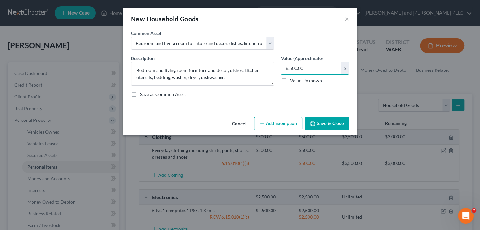
type input "6,500.00"
click at [271, 124] on button "Add Exemption" at bounding box center [278, 124] width 48 height 14
select select "2"
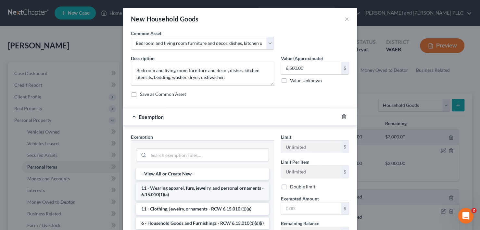
scroll to position [32, 0]
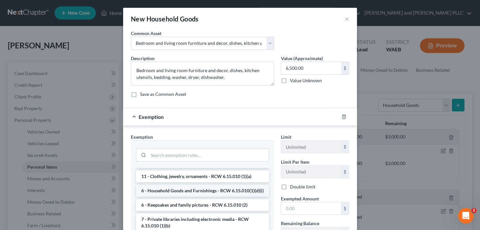
click at [217, 196] on li "6 - Household Goods and Furnishings - RCW 6.15.010(1)(d)(i)" at bounding box center [202, 191] width 133 height 12
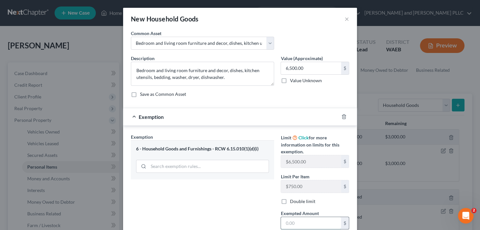
click at [303, 222] on input "text" at bounding box center [311, 223] width 60 height 12
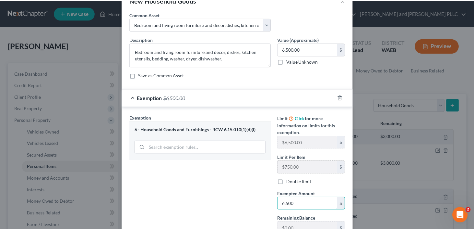
scroll to position [95, 0]
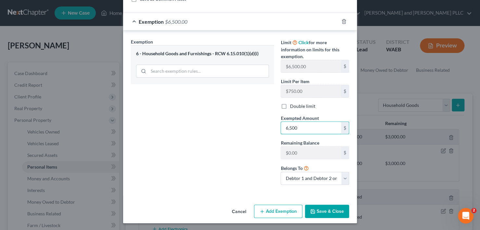
type input "6,500"
click at [321, 214] on button "Save & Close" at bounding box center [327, 211] width 44 height 14
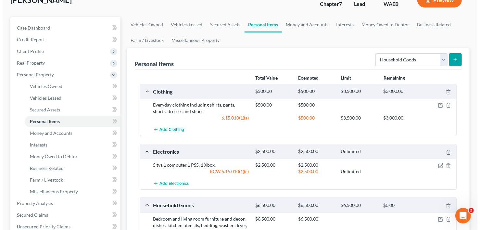
scroll to position [0, 0]
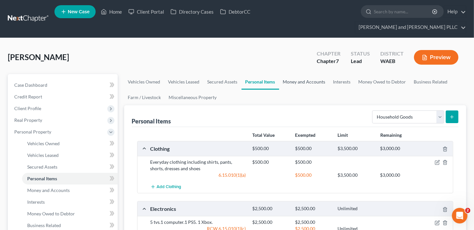
click at [305, 74] on link "Money and Accounts" at bounding box center [304, 82] width 50 height 16
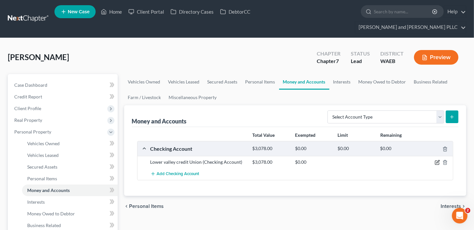
click at [437, 160] on icon "button" at bounding box center [437, 162] width 5 height 5
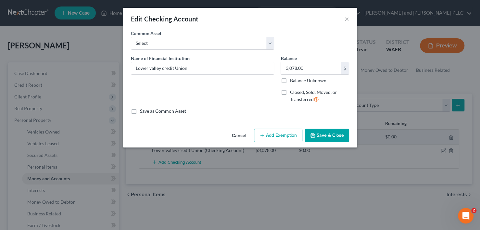
click at [261, 133] on icon "button" at bounding box center [261, 135] width 5 height 5
select select "2"
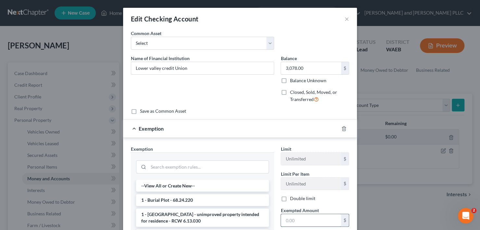
click at [309, 216] on input "text" at bounding box center [311, 220] width 60 height 12
type input "3,078.00"
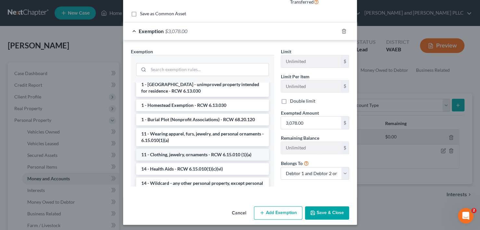
scroll to position [65, 0]
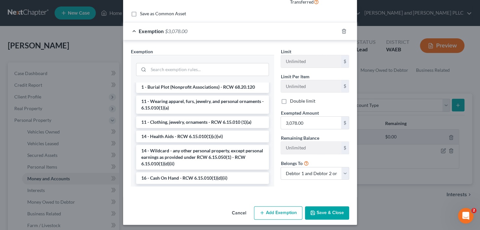
click at [191, 152] on li "14 - Wildcard - any other personal property, except personal earnings as provid…" at bounding box center [202, 157] width 133 height 25
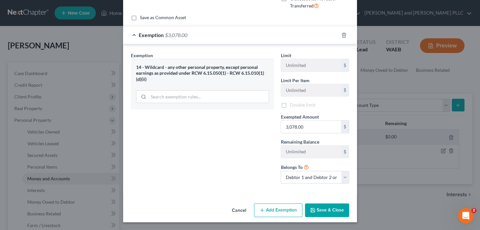
scroll to position [97, 0]
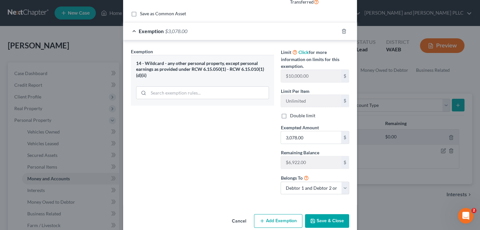
click at [324, 214] on button "Save & Close" at bounding box center [327, 221] width 44 height 14
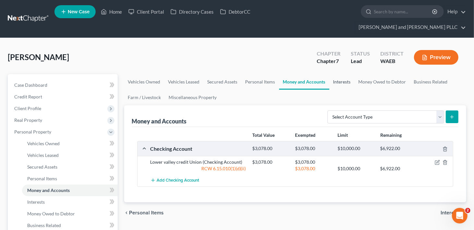
click at [340, 74] on link "Interests" at bounding box center [342, 82] width 25 height 16
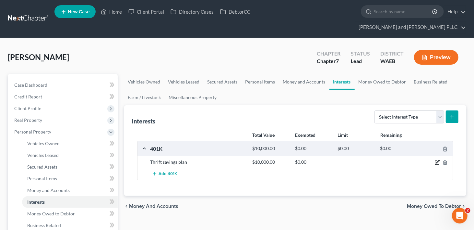
click at [436, 160] on icon "button" at bounding box center [437, 162] width 5 height 5
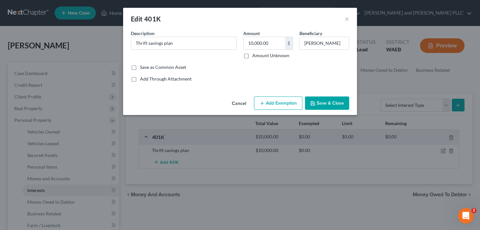
click at [281, 105] on button "Add Exemption" at bounding box center [278, 103] width 48 height 14
select select "2"
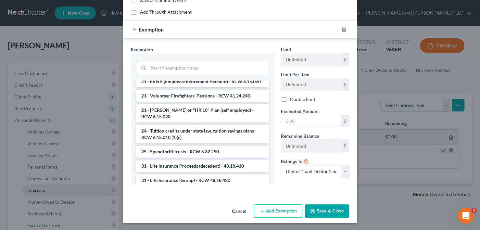
scroll to position [552, 0]
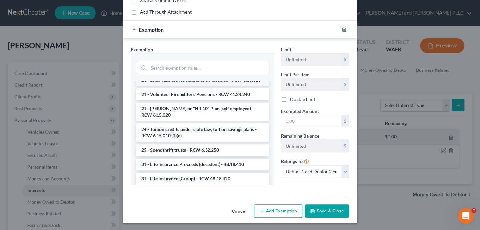
click at [209, 86] on li "21 - ERISA (Employee Retirement Account) - RCW 6.15.020" at bounding box center [202, 80] width 133 height 12
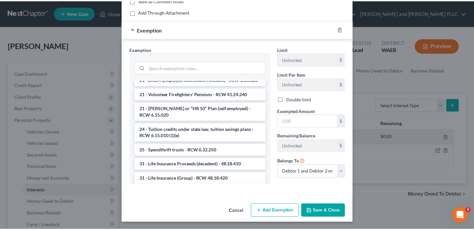
scroll to position [67, 0]
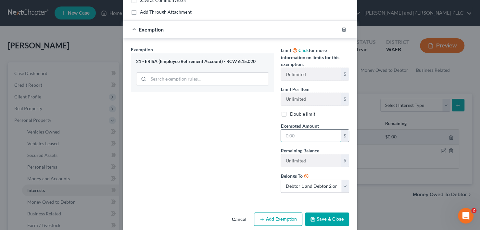
click at [301, 135] on input "text" at bounding box center [311, 135] width 60 height 12
type input "10,000"
click at [328, 212] on button "Save & Close" at bounding box center [327, 219] width 44 height 14
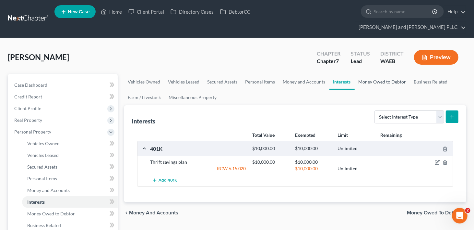
click at [387, 74] on link "Money Owed to Debtor" at bounding box center [382, 82] width 55 height 16
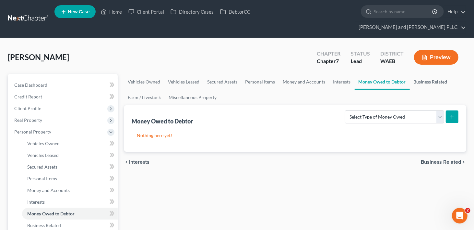
click at [432, 74] on link "Business Related" at bounding box center [431, 82] width 42 height 16
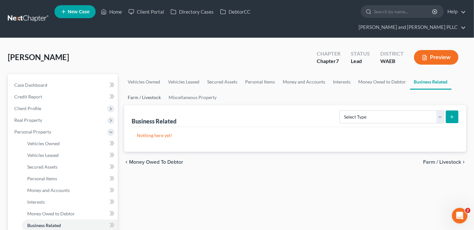
drag, startPoint x: 138, startPoint y: 84, endPoint x: 147, endPoint y: 84, distance: 9.4
click at [138, 90] on link "Farm / Livestock" at bounding box center [144, 98] width 41 height 16
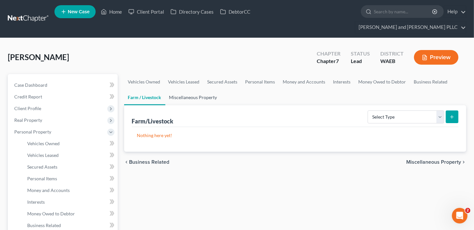
click at [196, 90] on link "Miscellaneous Property" at bounding box center [193, 98] width 56 height 16
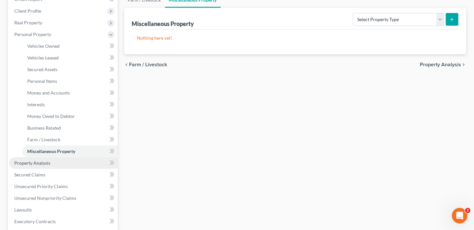
click at [23, 160] on span "Property Analysis" at bounding box center [32, 163] width 36 height 6
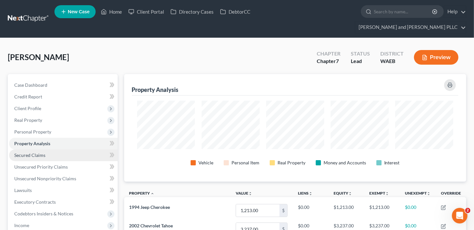
click at [27, 152] on span "Secured Claims" at bounding box center [29, 155] width 31 height 6
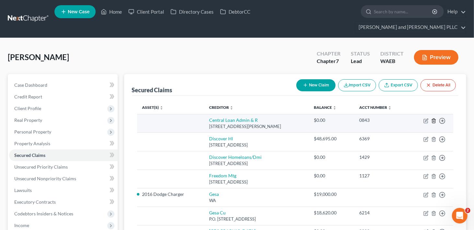
click at [434, 118] on icon "button" at bounding box center [433, 120] width 3 height 4
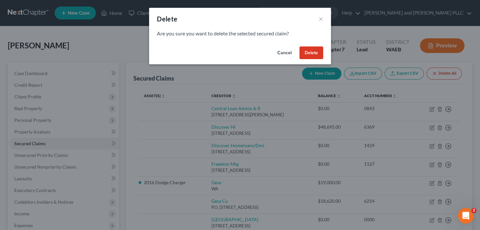
click at [309, 53] on button "Delete" at bounding box center [311, 52] width 24 height 13
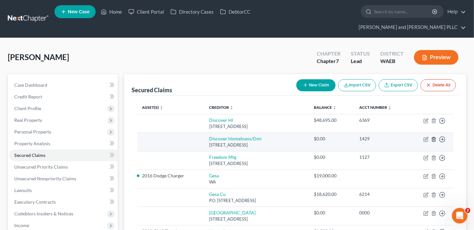
click at [434, 137] on icon "button" at bounding box center [434, 139] width 5 height 5
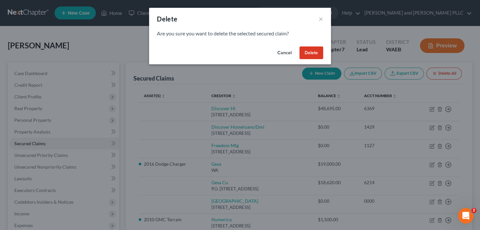
click at [312, 52] on button "Delete" at bounding box center [311, 52] width 24 height 13
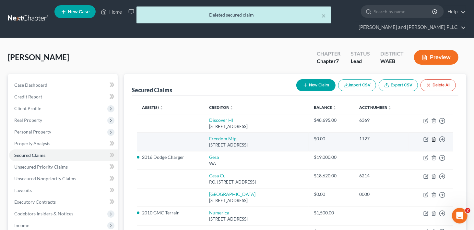
click at [434, 139] on line "button" at bounding box center [434, 139] width 0 height 1
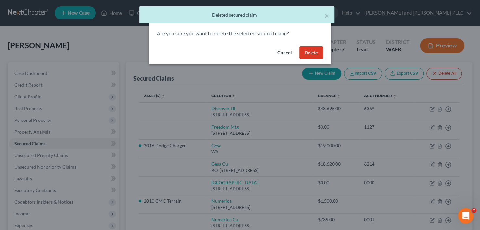
click at [306, 51] on button "Delete" at bounding box center [311, 52] width 24 height 13
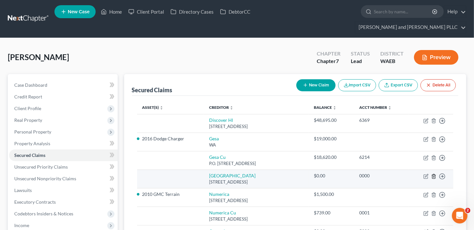
click at [433, 174] on icon "button" at bounding box center [434, 176] width 5 height 5
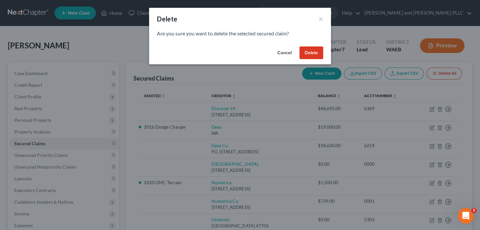
click at [309, 51] on button "Delete" at bounding box center [311, 52] width 24 height 13
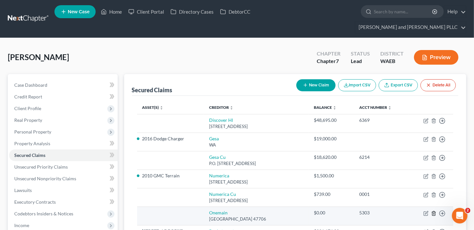
click at [435, 211] on icon "button" at bounding box center [434, 213] width 5 height 5
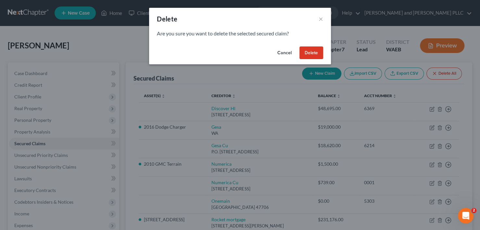
click at [310, 51] on button "Delete" at bounding box center [311, 52] width 24 height 13
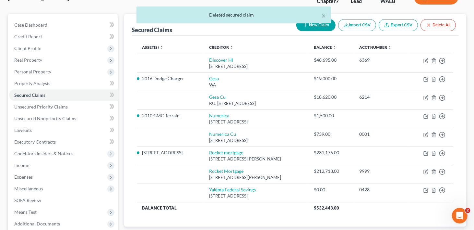
scroll to position [65, 0]
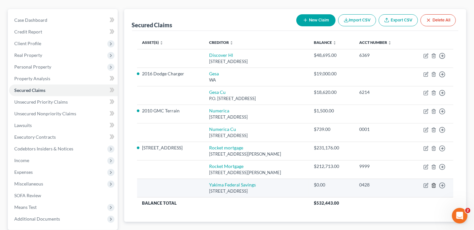
click at [434, 183] on icon "button" at bounding box center [434, 185] width 5 height 5
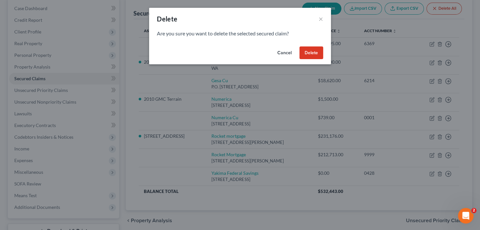
click at [316, 50] on button "Delete" at bounding box center [311, 52] width 24 height 13
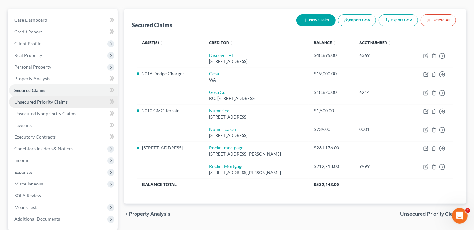
click at [20, 99] on span "Unsecured Priority Claims" at bounding box center [41, 102] width 54 height 6
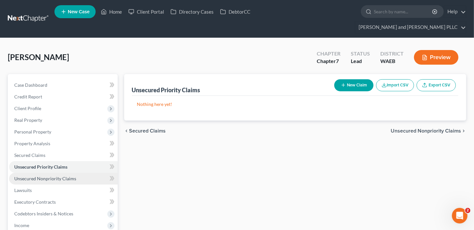
click at [20, 173] on link "Unsecured Nonpriority Claims" at bounding box center [63, 179] width 109 height 12
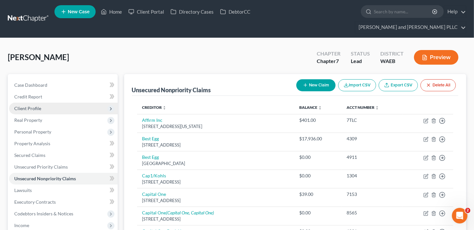
click at [30, 105] on span "Client Profile" at bounding box center [27, 108] width 27 height 6
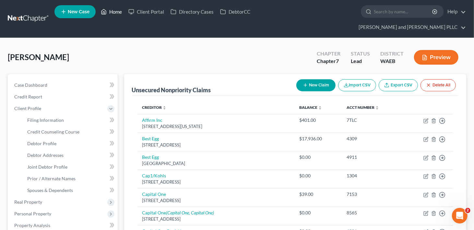
click at [116, 12] on link "Home" at bounding box center [112, 12] width 28 height 12
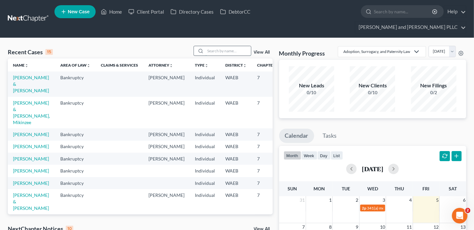
click at [207, 46] on input "search" at bounding box center [228, 50] width 45 height 9
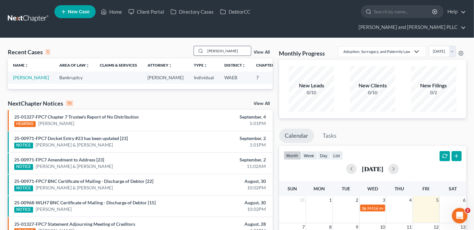
type input "spang"
click at [22, 75] on link "Spang, Melissa" at bounding box center [31, 78] width 36 height 6
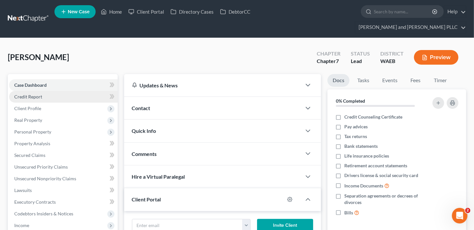
click at [21, 94] on span "Credit Report" at bounding box center [28, 97] width 28 height 6
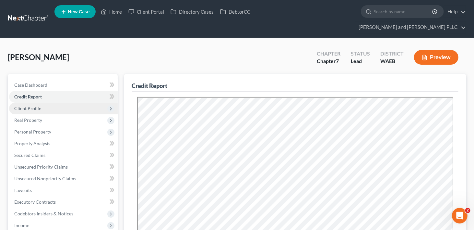
click at [27, 105] on span "Client Profile" at bounding box center [27, 108] width 27 height 6
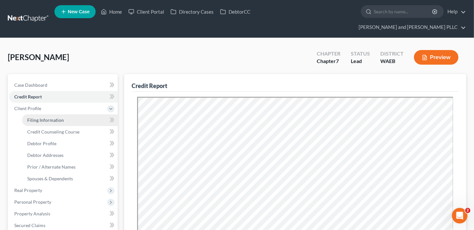
click at [29, 117] on span "Filing Information" at bounding box center [45, 120] width 37 height 6
select select "1"
select select "0"
select select "86"
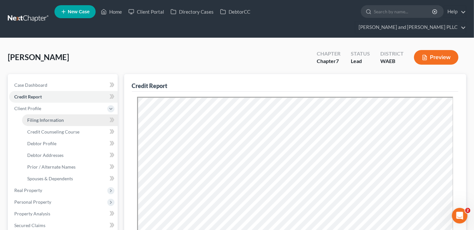
select select "1"
select select "50"
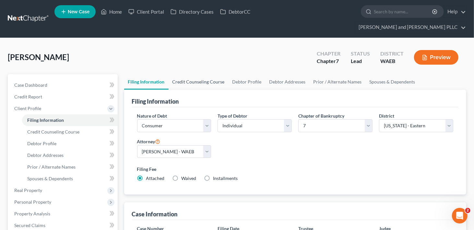
click at [217, 74] on link "Credit Counseling Course" at bounding box center [199, 82] width 60 height 16
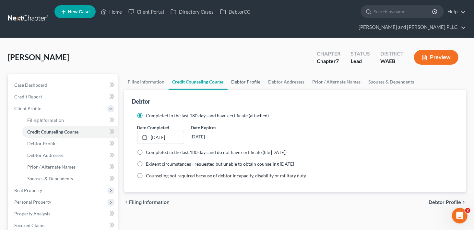
click at [254, 74] on link "Debtor Profile" at bounding box center [246, 82] width 37 height 16
select select "0"
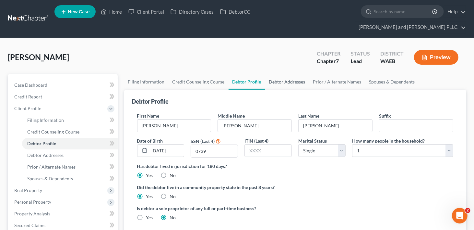
click at [290, 74] on link "Debtor Addresses" at bounding box center [287, 82] width 44 height 16
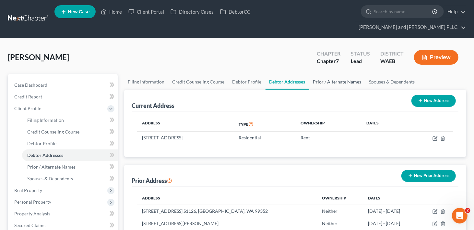
click at [329, 74] on link "Prior / Alternate Names" at bounding box center [338, 82] width 56 height 16
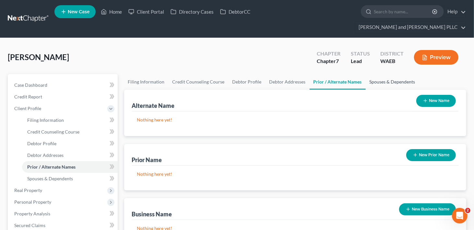
click at [391, 74] on link "Spouses & Dependents" at bounding box center [393, 82] width 54 height 16
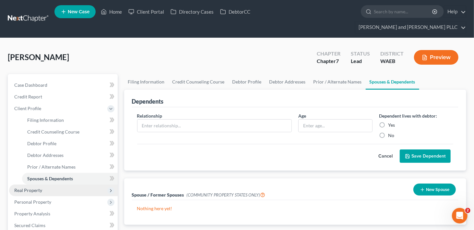
click at [40, 187] on span "Real Property" at bounding box center [28, 190] width 28 height 6
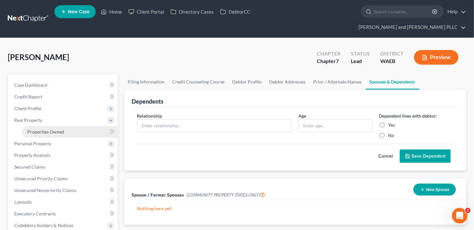
click at [48, 129] on span "Properties Owned" at bounding box center [45, 132] width 37 height 6
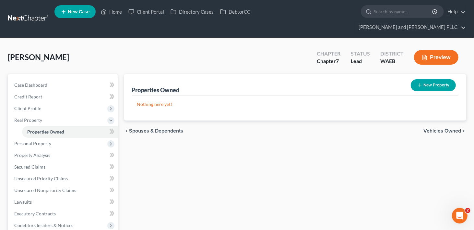
click at [434, 128] on span "Vehicles Owned" at bounding box center [443, 130] width 38 height 5
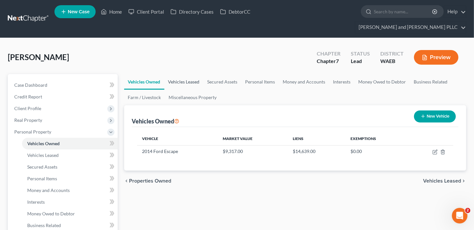
click at [177, 74] on link "Vehicles Leased" at bounding box center [183, 82] width 39 height 16
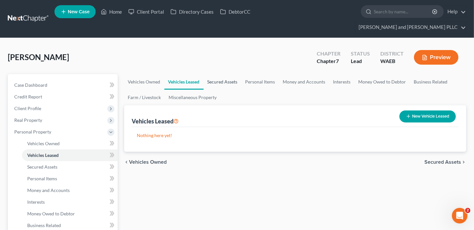
click at [233, 74] on link "Secured Assets" at bounding box center [223, 82] width 38 height 16
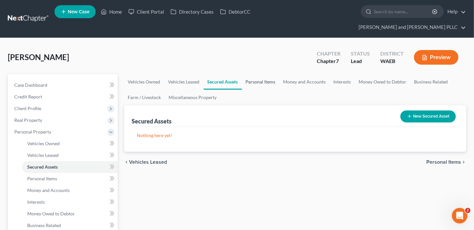
click at [270, 74] on link "Personal Items" at bounding box center [261, 82] width 38 height 16
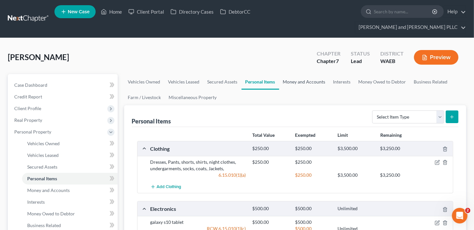
click at [304, 74] on link "Money and Accounts" at bounding box center [304, 82] width 50 height 16
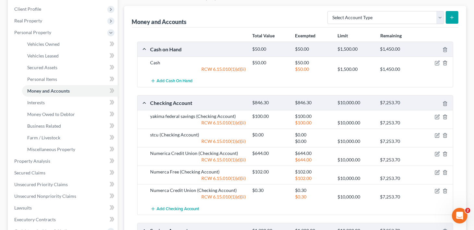
scroll to position [32, 0]
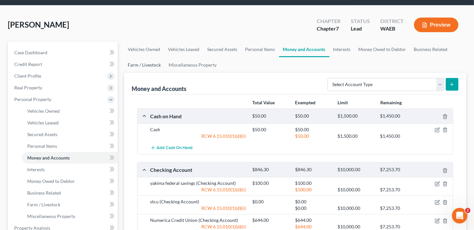
click at [147, 57] on link "Farm / Livestock" at bounding box center [144, 65] width 41 height 16
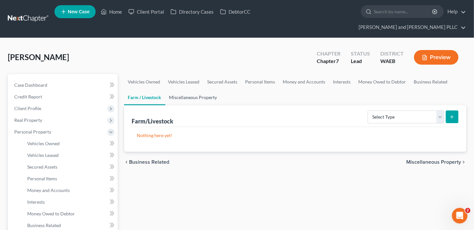
click at [189, 90] on link "Miscellaneous Property" at bounding box center [193, 98] width 56 height 16
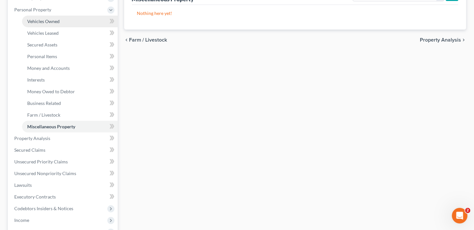
scroll to position [130, 0]
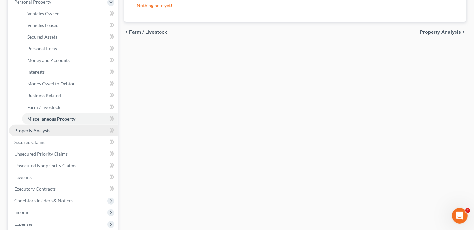
click at [31, 128] on span "Property Analysis" at bounding box center [32, 131] width 36 height 6
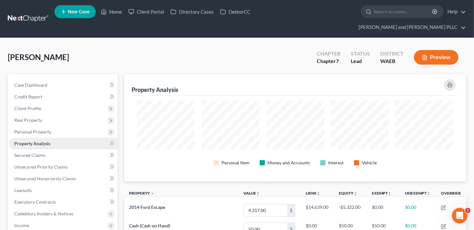
scroll to position [130, 0]
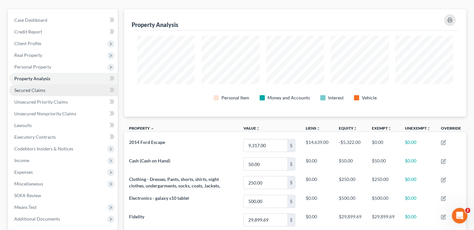
click at [32, 87] on span "Secured Claims" at bounding box center [29, 90] width 31 height 6
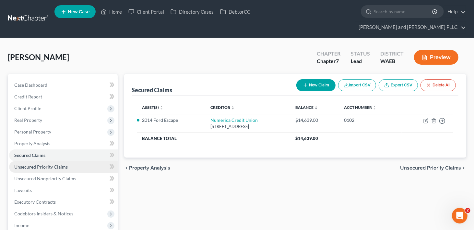
click at [31, 161] on link "Unsecured Priority Claims" at bounding box center [63, 167] width 109 height 12
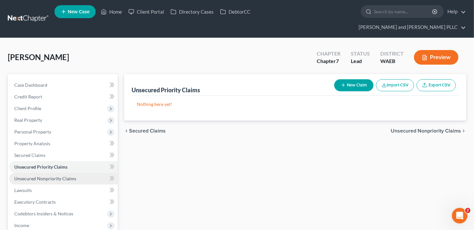
click at [30, 176] on span "Unsecured Nonpriority Claims" at bounding box center [45, 179] width 62 height 6
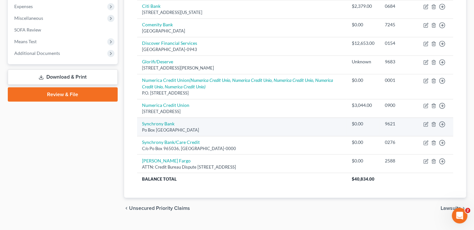
scroll to position [101, 0]
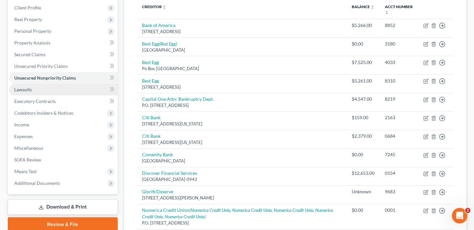
click at [30, 87] on span "Lawsuits" at bounding box center [23, 90] width 18 height 6
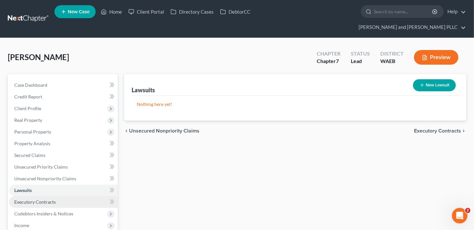
click at [31, 199] on span "Executory Contracts" at bounding box center [35, 202] width 42 height 6
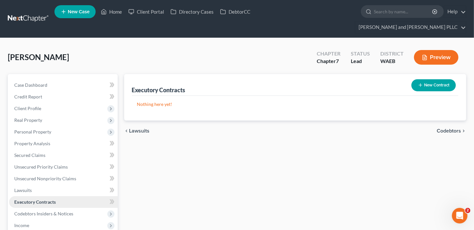
scroll to position [32, 0]
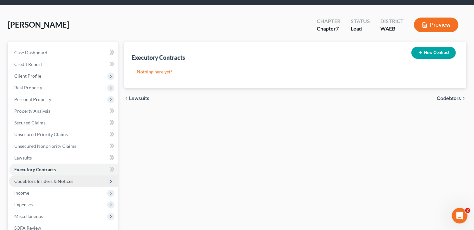
click at [36, 178] on span "Codebtors Insiders & Notices" at bounding box center [43, 181] width 59 height 6
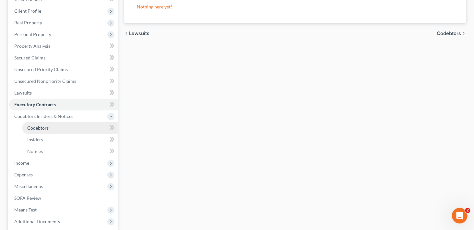
click at [36, 125] on span "Codebtors" at bounding box center [37, 128] width 21 height 6
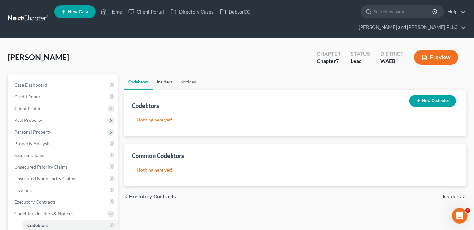
click at [161, 74] on link "Insiders" at bounding box center [165, 82] width 24 height 16
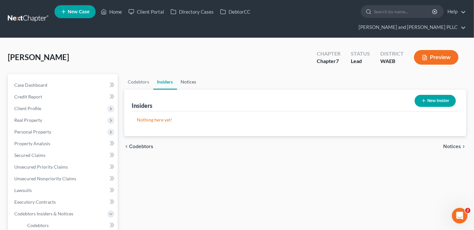
click at [184, 74] on link "Notices" at bounding box center [188, 82] width 23 height 16
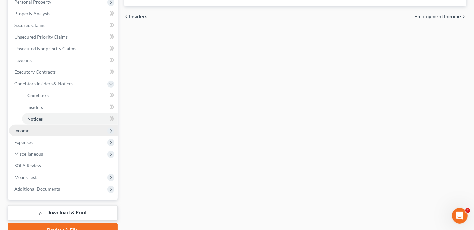
click at [25, 128] on span "Income" at bounding box center [21, 131] width 15 height 6
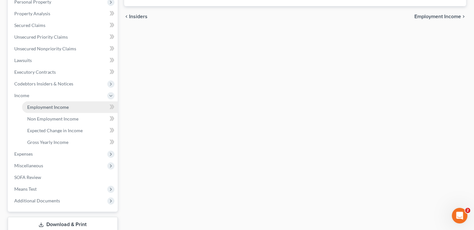
click at [58, 104] on span "Employment Income" at bounding box center [48, 107] width 42 height 6
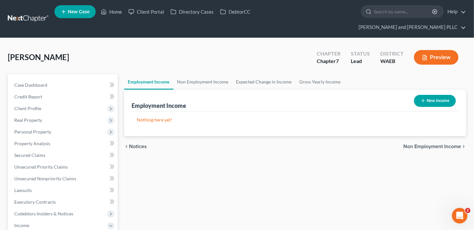
click at [434, 95] on button "New Income" at bounding box center [435, 101] width 42 height 12
select select "0"
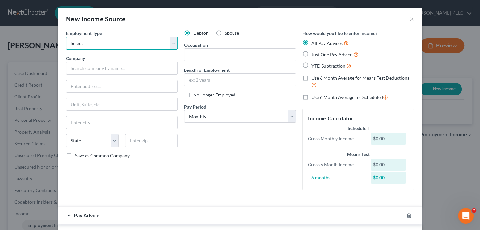
click at [98, 44] on select "Select Full or Part Time Employment Self Employment" at bounding box center [122, 43] width 112 height 13
select select "0"
click at [66, 37] on select "Select Full or Part Time Employment Self Employment" at bounding box center [122, 43] width 112 height 13
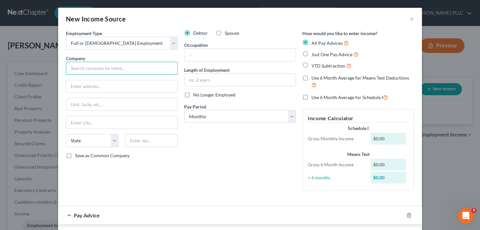
click at [91, 71] on input "text" at bounding box center [122, 68] width 112 height 13
type input "Kadlec Regional Medical Center"
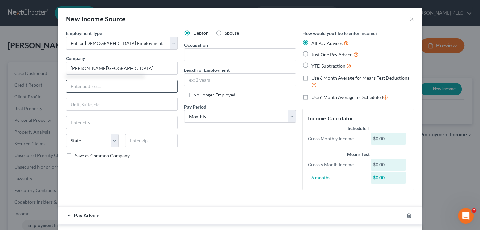
click at [86, 88] on input "text" at bounding box center [121, 86] width 111 height 12
type input "888 Swift Blvd"
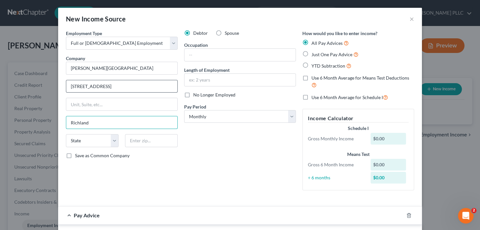
type input "Richland"
select select "50"
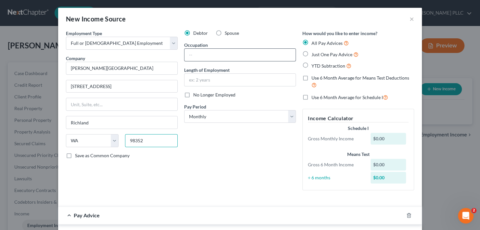
type input "98352"
click at [220, 53] on input "text" at bounding box center [239, 55] width 111 height 12
type input "Sumner"
click at [198, 77] on input "text" at bounding box center [239, 80] width 111 height 12
click at [206, 53] on input "text" at bounding box center [239, 55] width 111 height 12
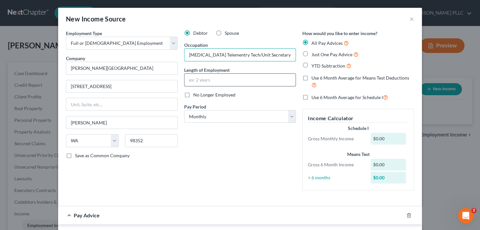
type input "ICU Telementry Tech/Unit Secretary"
click at [200, 79] on input "text" at bounding box center [239, 80] width 111 height 12
type input "19 years"
click at [211, 116] on select "Select Monthly Twice Monthly Every Other Week Weekly" at bounding box center [240, 116] width 112 height 13
select select "1"
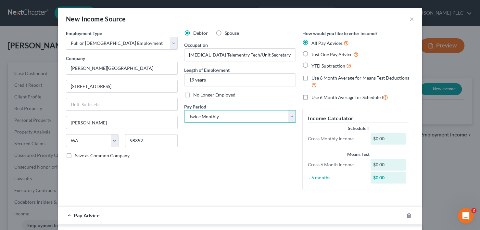
click at [184, 110] on select "Select Monthly Twice Monthly Every Other Week Weekly" at bounding box center [240, 116] width 112 height 13
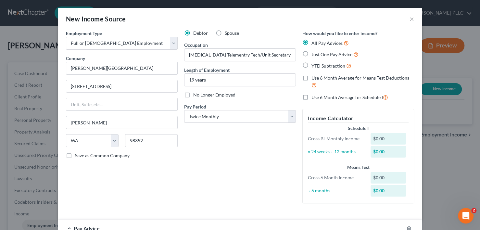
click at [311, 65] on label "YTD Subtraction" at bounding box center [331, 65] width 40 height 7
click at [314, 65] on input "YTD Subtraction" at bounding box center [316, 64] width 4 height 4
radio input "true"
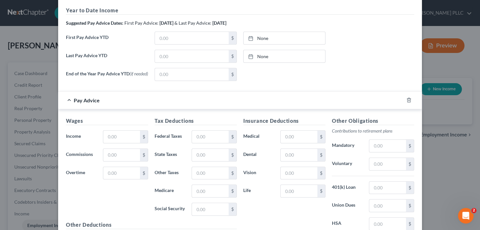
scroll to position [195, 0]
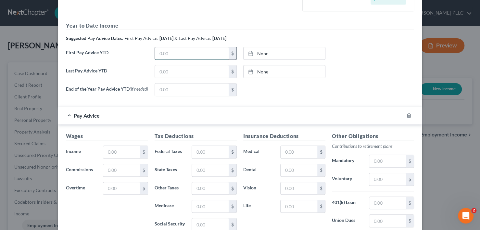
click at [179, 54] on input "text" at bounding box center [192, 53] width 74 height 12
type input "10,451.14"
click at [258, 54] on link "None" at bounding box center [283, 53] width 81 height 12
type input "9/5/2025"
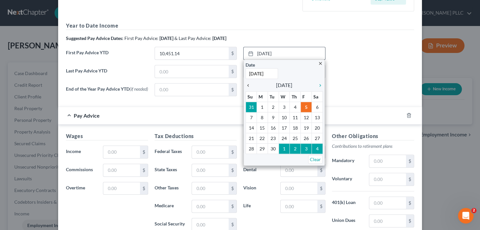
click at [245, 85] on icon "chevron_left" at bounding box center [249, 85] width 8 height 5
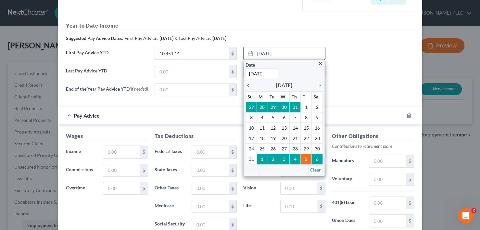
click at [245, 85] on icon "chevron_left" at bounding box center [249, 85] width 8 height 5
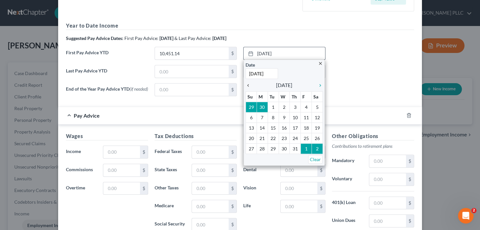
click at [245, 85] on icon "chevron_left" at bounding box center [249, 85] width 8 height 5
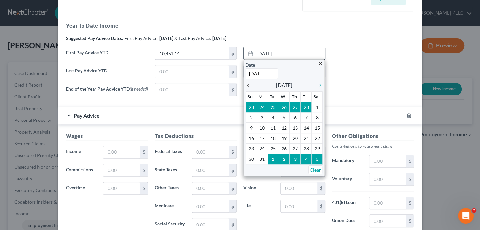
click at [245, 85] on icon "chevron_left" at bounding box center [249, 85] width 8 height 5
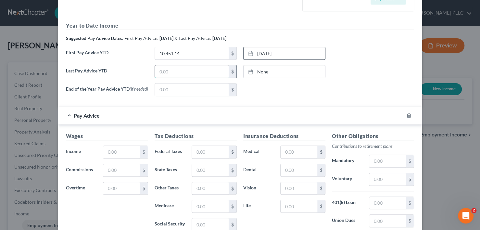
click at [192, 70] on input "text" at bounding box center [192, 71] width 74 height 12
type input "1"
click at [184, 70] on input "48" at bounding box center [192, 71] width 74 height 12
type input "48,596.03"
click at [264, 71] on link "None" at bounding box center [283, 71] width 81 height 12
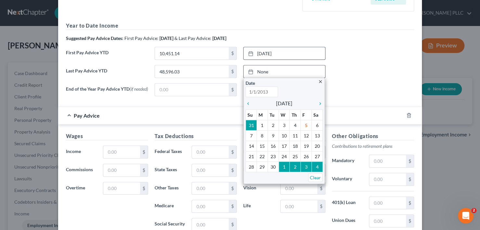
type input "9/5/2025"
click at [247, 102] on icon "chevron_left" at bounding box center [249, 103] width 8 height 5
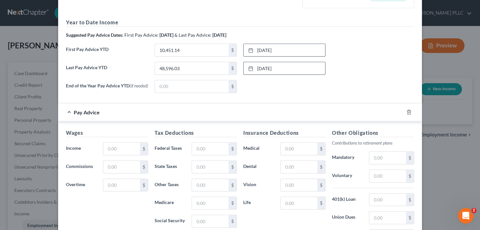
scroll to position [120, 0]
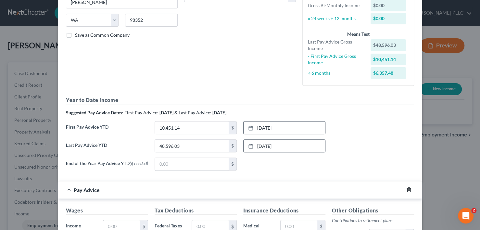
click at [407, 189] on icon "button" at bounding box center [408, 189] width 5 height 5
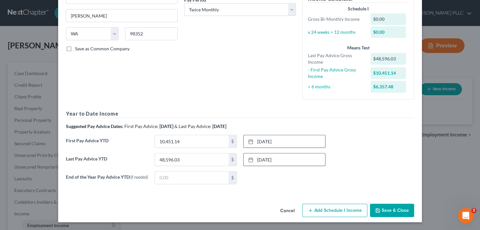
scroll to position [107, 0]
click at [395, 205] on button "Save & Close" at bounding box center [392, 210] width 44 height 14
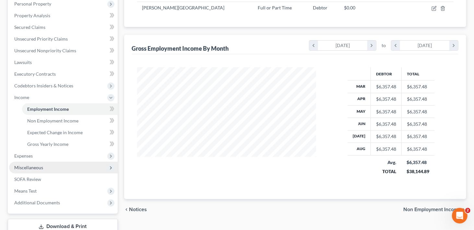
scroll to position [130, 0]
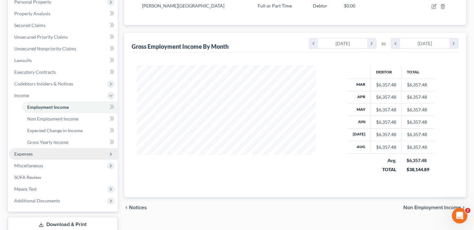
click at [32, 151] on span "Expenses" at bounding box center [23, 154] width 18 height 6
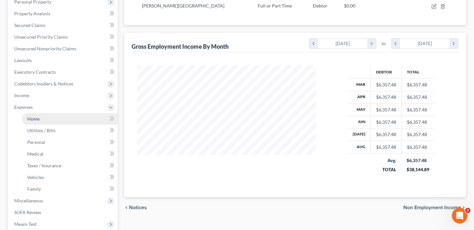
click at [38, 116] on span "Home" at bounding box center [33, 119] width 12 height 6
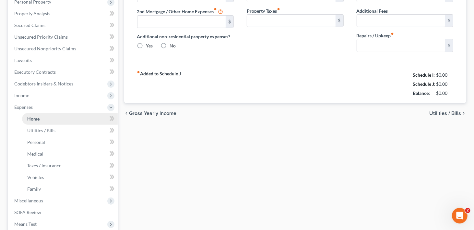
scroll to position [53, 0]
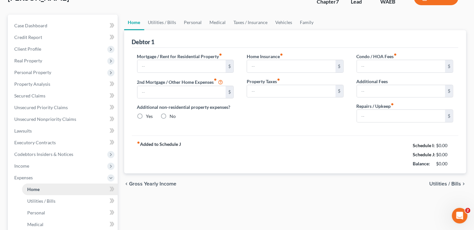
type input "1,650.00"
radio input "true"
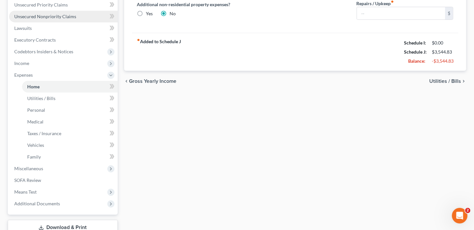
scroll to position [162, 0]
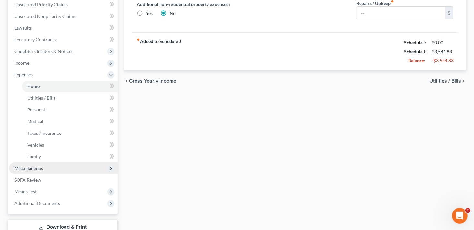
click at [30, 165] on span "Miscellaneous" at bounding box center [28, 168] width 29 height 6
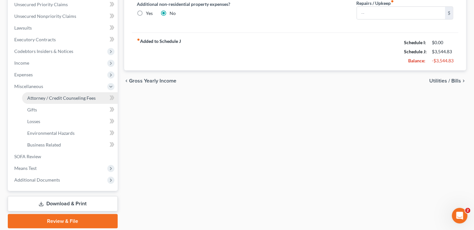
click at [49, 95] on span "Attorney / Credit Counseling Fees" at bounding box center [61, 98] width 68 height 6
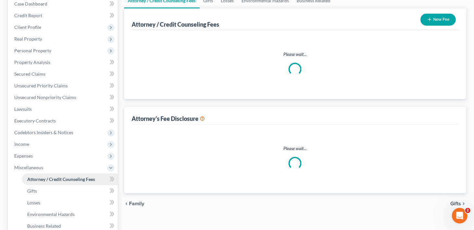
select select "0"
